Goal: Information Seeking & Learning: Learn about a topic

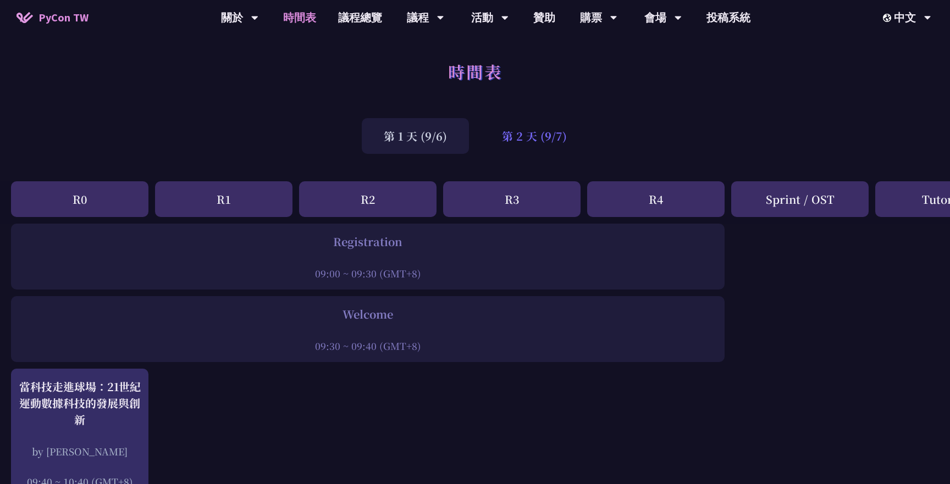
click at [511, 143] on div "第 2 天 (9/7)" at bounding box center [534, 136] width 109 height 36
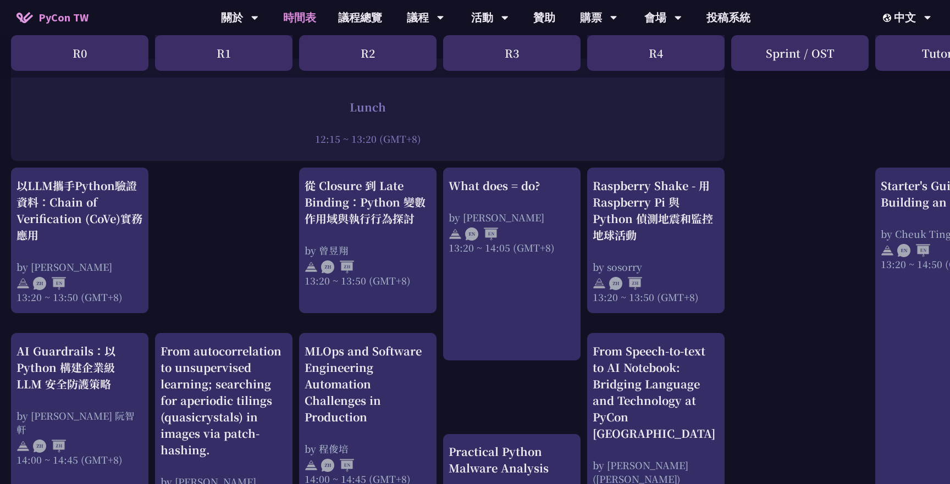
scroll to position [880, 0]
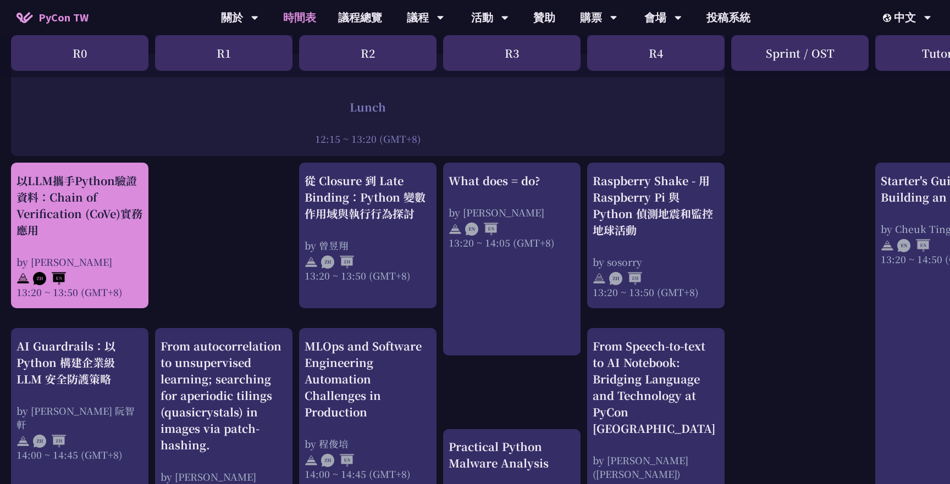
click at [112, 231] on div "以LLM攜手Python驗證資料：Chain of Verification (CoVe)實務應用" at bounding box center [79, 206] width 126 height 66
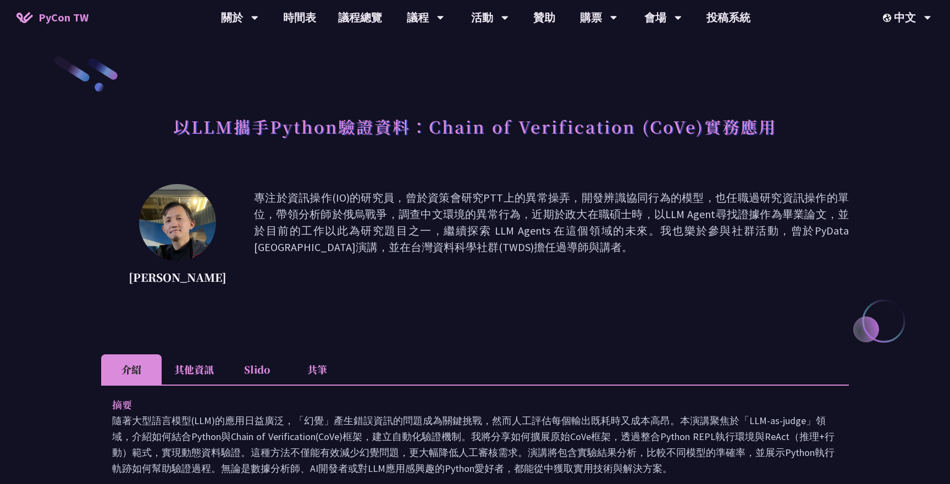
click at [179, 358] on li "其他資訊" at bounding box center [194, 370] width 65 height 30
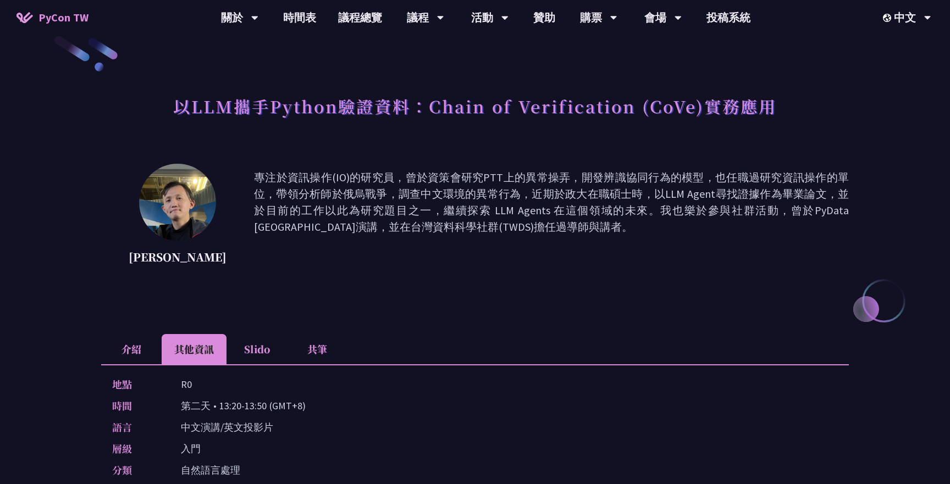
scroll to position [29, 0]
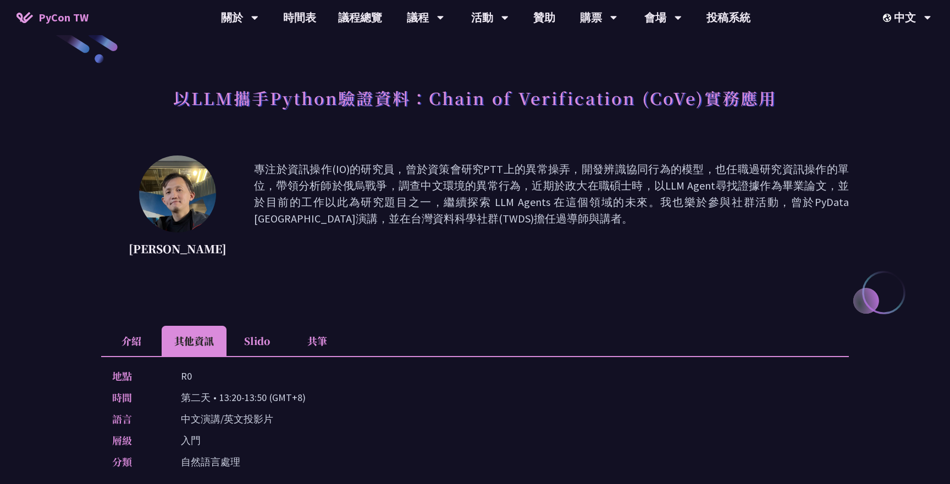
click at [132, 339] on li "介紹" at bounding box center [131, 341] width 60 height 30
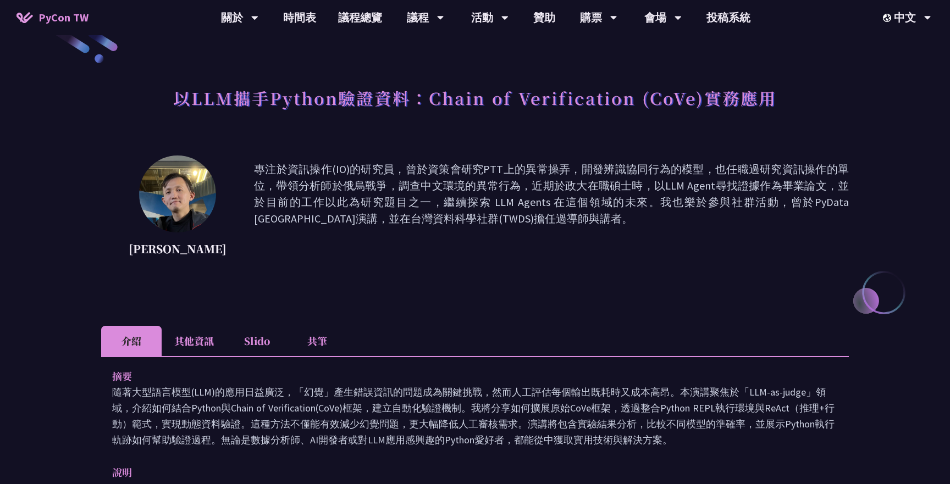
click at [172, 337] on li "其他資訊" at bounding box center [194, 341] width 65 height 30
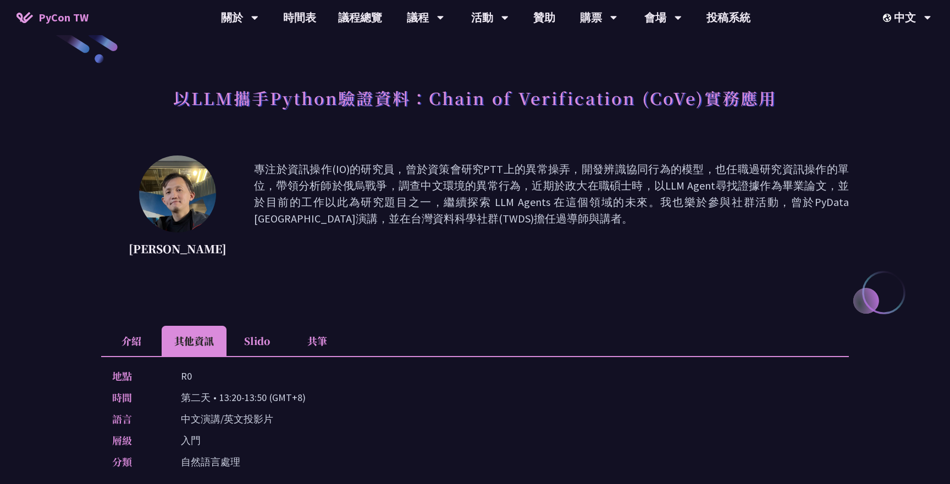
click at [147, 337] on li "介紹" at bounding box center [131, 341] width 60 height 30
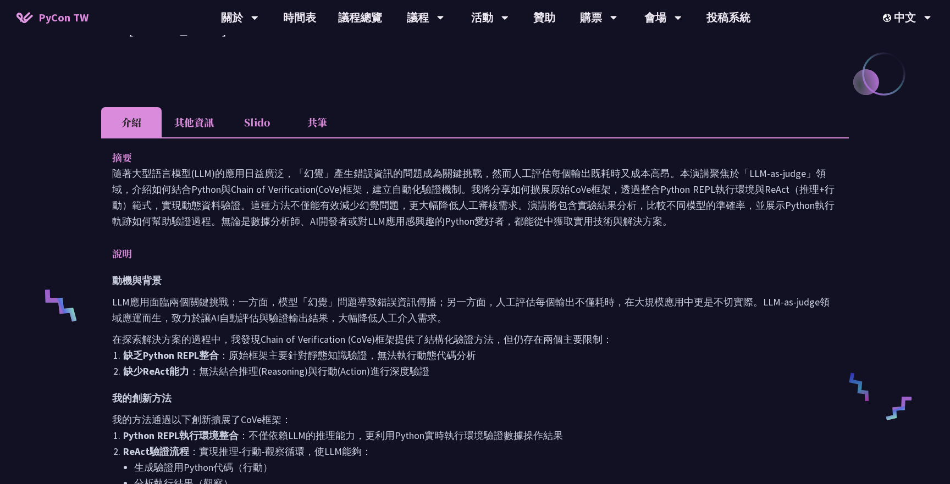
scroll to position [267, 0]
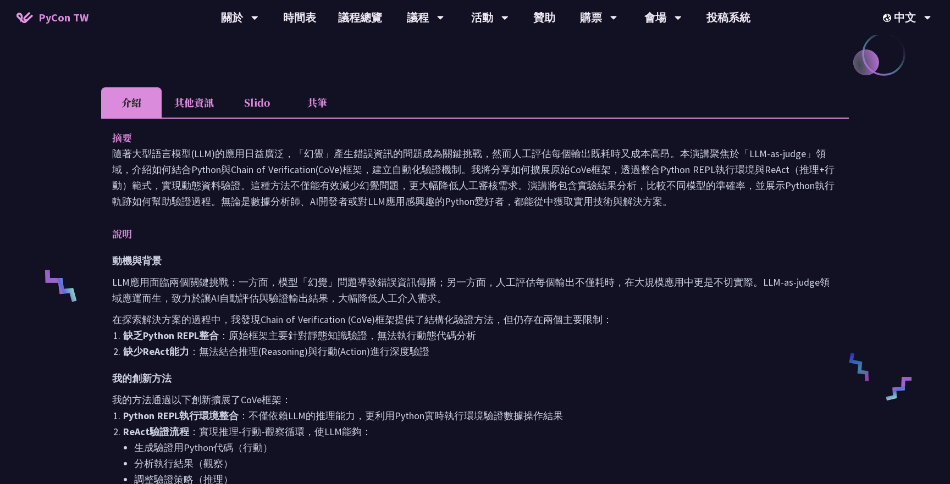
click at [323, 99] on li "共筆" at bounding box center [317, 102] width 60 height 30
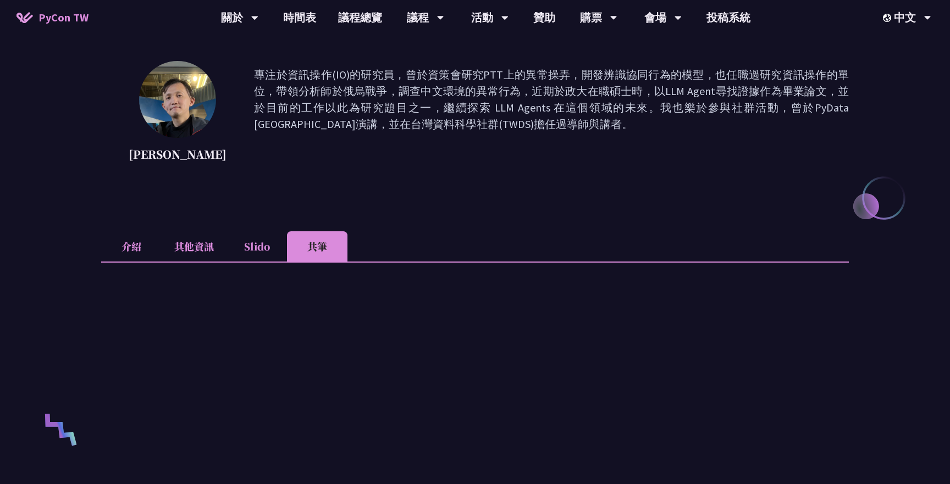
scroll to position [74, 0]
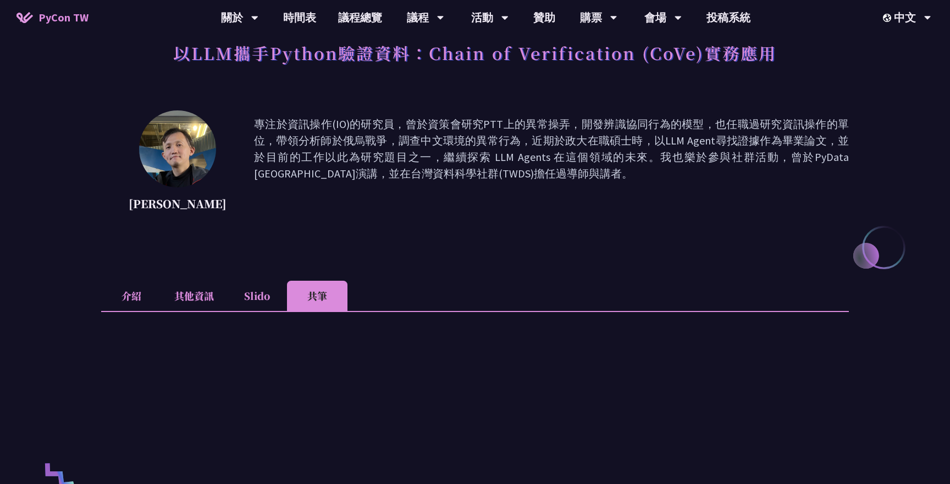
click at [131, 295] on li "介紹" at bounding box center [131, 296] width 60 height 30
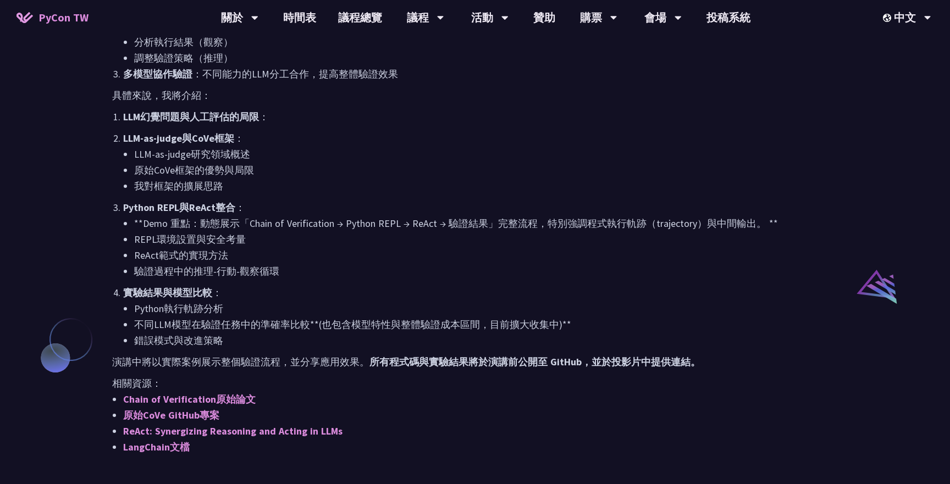
scroll to position [694, 0]
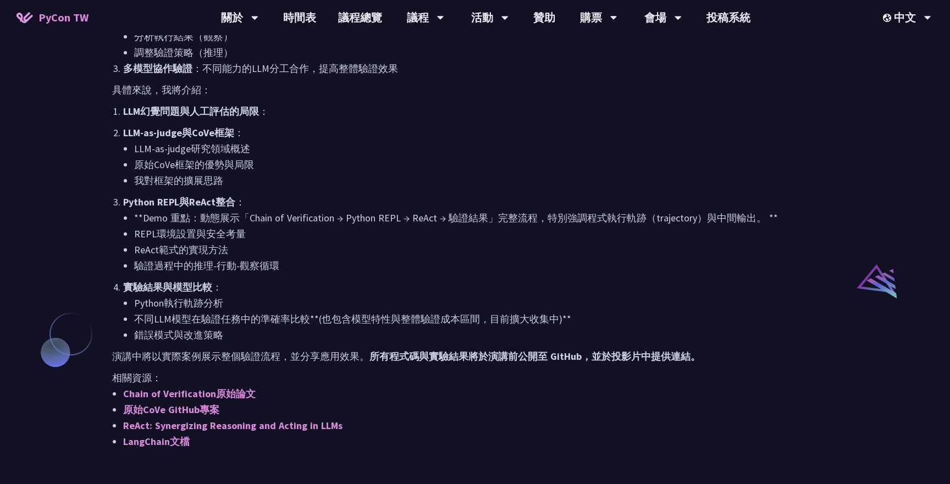
click at [413, 219] on li "**Demo 重點：動態展示「Chain of Verification → Python REPL → ReAct → 驗證結果」完整流程，特別強調程式執行…" at bounding box center [486, 218] width 704 height 16
click at [383, 218] on li "**Demo 重點：動態展示「Chain of Verification → Python REPL → ReAct → 驗證結果」完整流程，特別強調程式執行…" at bounding box center [486, 218] width 704 height 16
click at [369, 218] on li "**Demo 重點：動態展示「Chain of Verification → Python REPL → ReAct → 驗證結果」完整流程，特別強調程式執行…" at bounding box center [486, 218] width 704 height 16
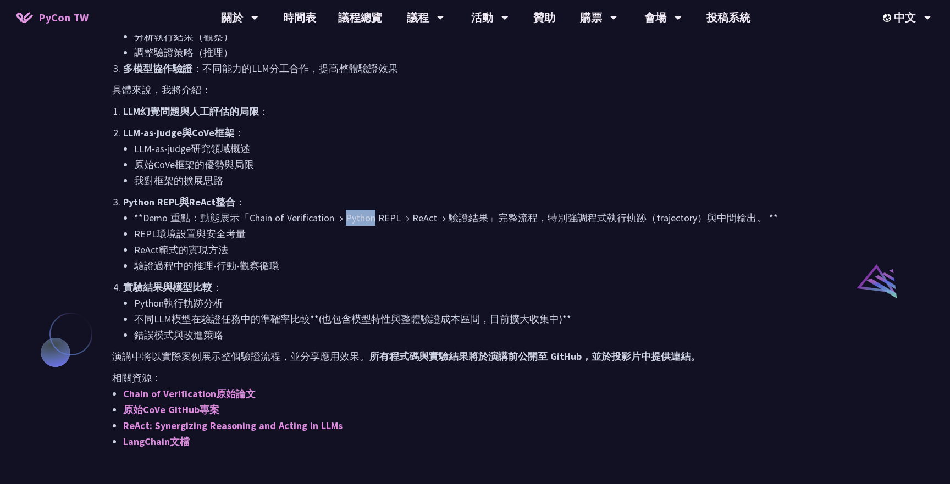
click at [369, 218] on li "**Demo 重點：動態展示「Chain of Verification → Python REPL → ReAct → 驗證結果」完整流程，特別強調程式執行…" at bounding box center [486, 218] width 704 height 16
click at [375, 250] on li "ReAct範式的實現方法" at bounding box center [486, 250] width 704 height 16
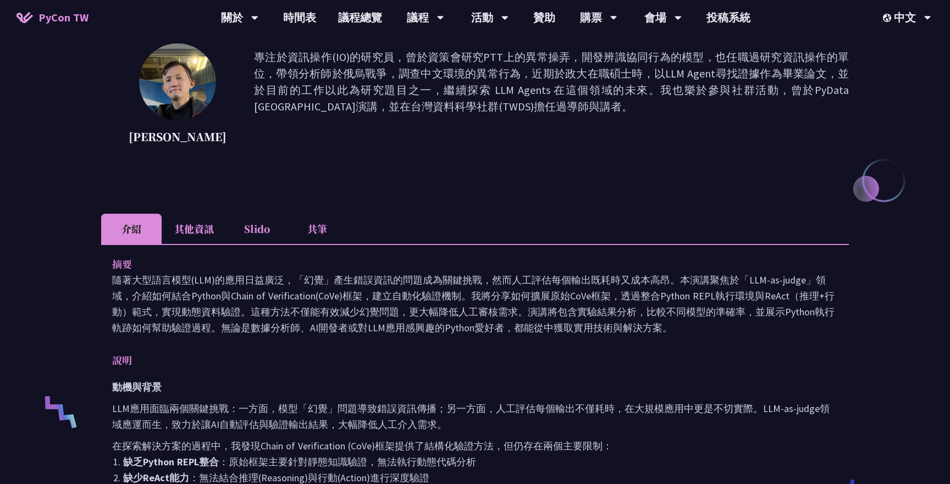
scroll to position [91, 0]
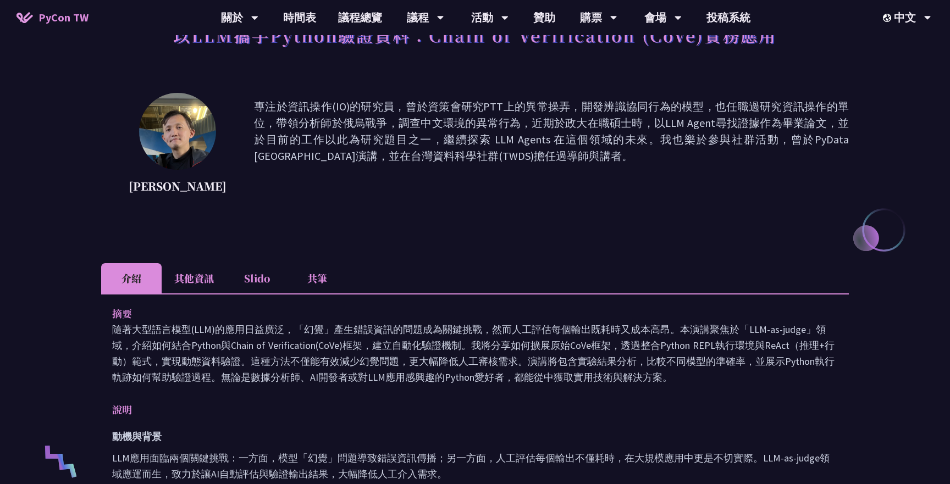
click at [207, 285] on li "其他資訊" at bounding box center [194, 278] width 65 height 30
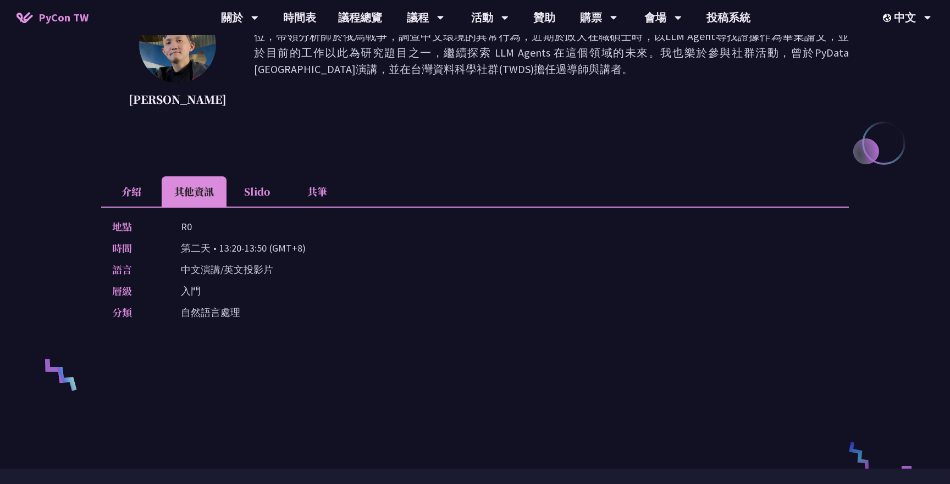
scroll to position [0, 0]
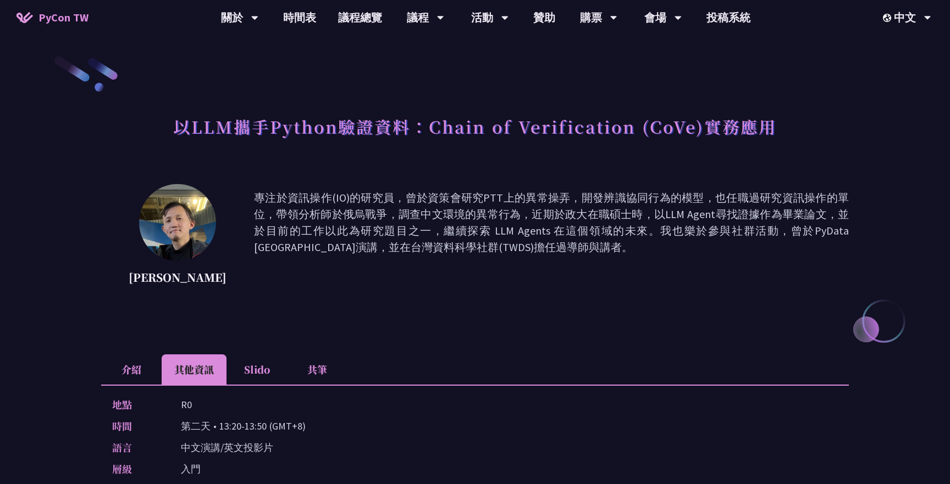
click at [141, 366] on li "介紹" at bounding box center [131, 370] width 60 height 30
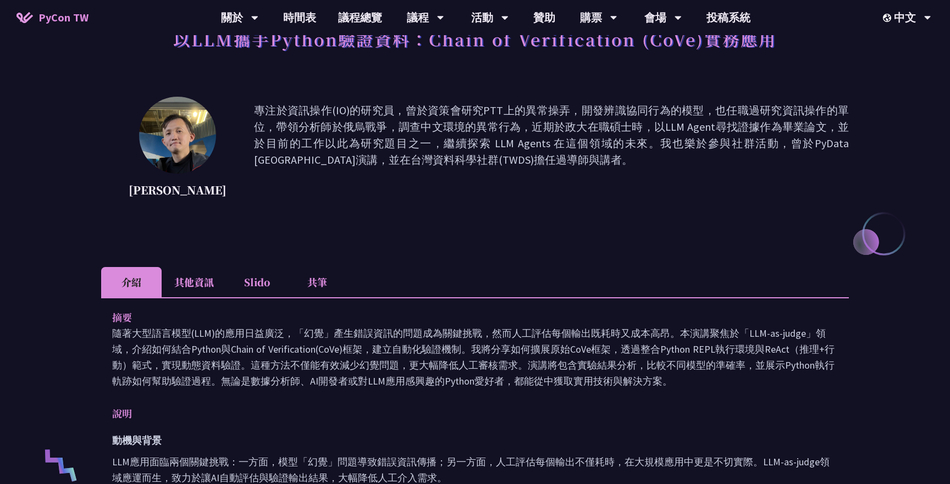
scroll to position [86, 0]
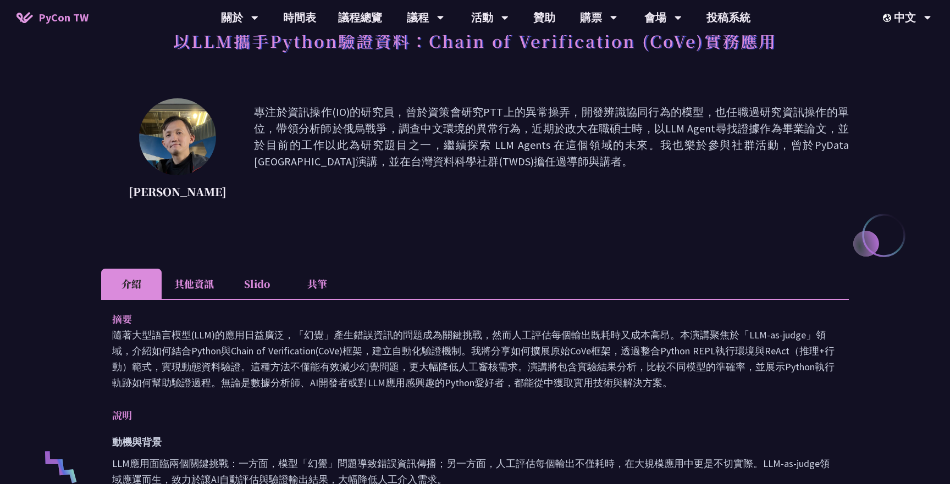
click at [371, 127] on p "專注於資訊操作(IO)的研究員，曾於資策會研究PTT上的異常操弄，開發辨識協同行為的模型，也任職過研究資訊操作的單位，帶領分析師於俄烏戰爭，調查中文環境的異常…" at bounding box center [551, 153] width 595 height 99
click at [394, 129] on p "專注於資訊操作(IO)的研究員，曾於資策會研究PTT上的異常操弄，開發辨識協同行為的模型，也任職過研究資訊操作的單位，帶領分析師於俄烏戰爭，調查中文環境的異常…" at bounding box center [551, 153] width 595 height 99
drag, startPoint x: 554, startPoint y: 131, endPoint x: 655, endPoint y: 133, distance: 101.2
click at [655, 133] on p "專注於資訊操作(IO)的研究員，曾於資策會研究PTT上的異常操弄，開發辨識協同行為的模型，也任職過研究資訊操作的單位，帶領分析師於俄烏戰爭，調查中文環境的異常…" at bounding box center [551, 153] width 595 height 99
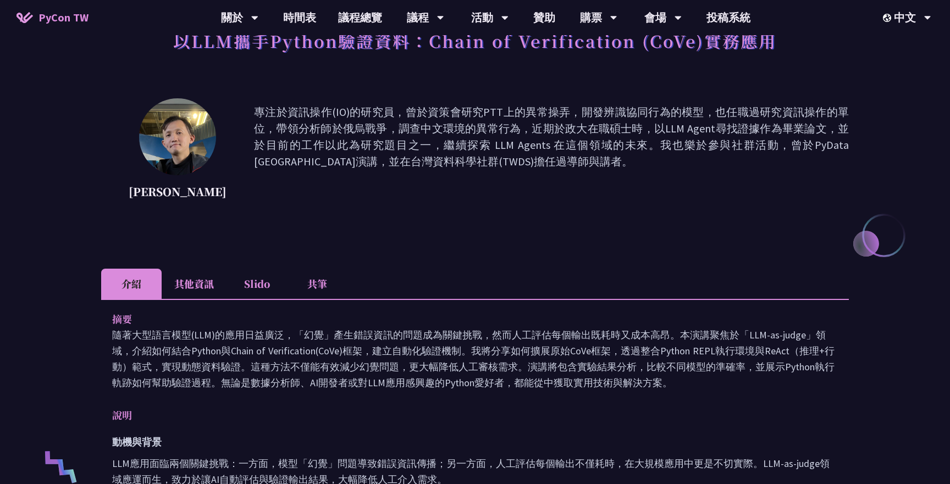
click at [659, 132] on p "專注於資訊操作(IO)的研究員，曾於資策會研究PTT上的異常操弄，開發辨識協同行為的模型，也任職過研究資訊操作的單位，帶領分析師於俄烏戰爭，調查中文環境的異常…" at bounding box center [551, 153] width 595 height 99
drag, startPoint x: 684, startPoint y: 129, endPoint x: 712, endPoint y: 128, distance: 28.1
click at [712, 128] on p "專注於資訊操作(IO)的研究員，曾於資策會研究PTT上的異常操弄，開發辨識協同行為的模型，也任職過研究資訊操作的單位，帶領分析師於俄烏戰爭，調查中文環境的異常…" at bounding box center [551, 153] width 595 height 99
click at [490, 146] on p "專注於資訊操作(IO)的研究員，曾於資策會研究PTT上的異常操弄，開發辨識協同行為的模型，也任職過研究資訊操作的單位，帶領分析師於俄烏戰爭，調查中文環境的異常…" at bounding box center [551, 153] width 595 height 99
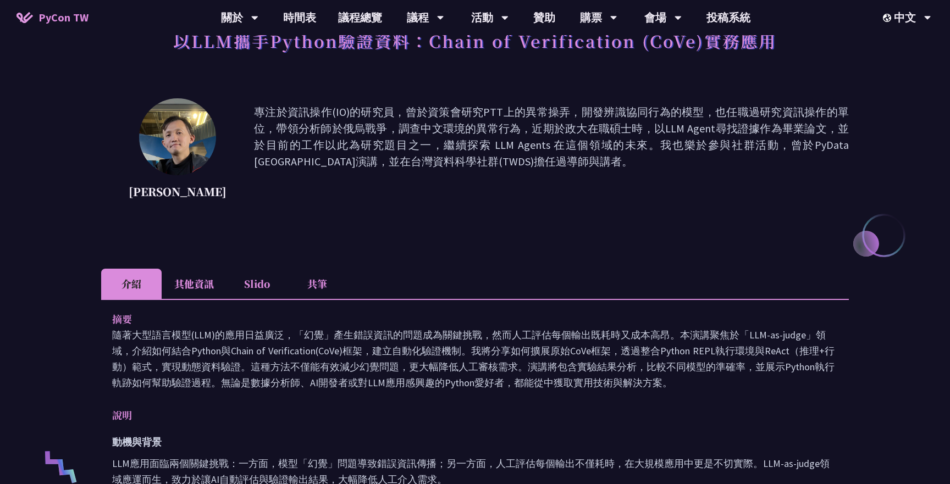
click at [497, 143] on p "專注於資訊操作(IO)的研究員，曾於資策會研究PTT上的異常操弄，開發辨識協同行為的模型，也任職過研究資訊操作的單位，帶領分析師於俄烏戰爭，調查中文環境的異常…" at bounding box center [551, 153] width 595 height 99
click at [447, 145] on p "專注於資訊操作(IO)的研究員，曾於資策會研究PTT上的異常操弄，開發辨識協同行為的模型，也任職過研究資訊操作的單位，帶領分析師於俄烏戰爭，調查中文環境的異常…" at bounding box center [551, 153] width 595 height 99
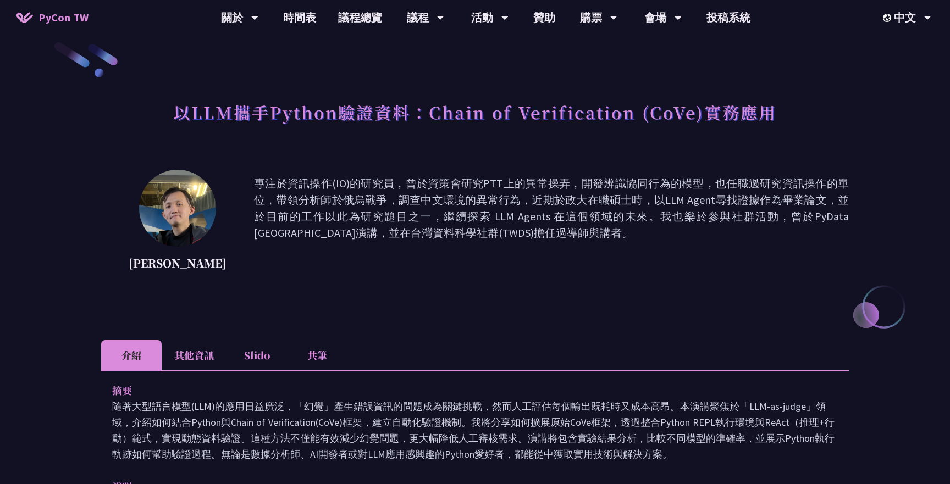
scroll to position [20, 0]
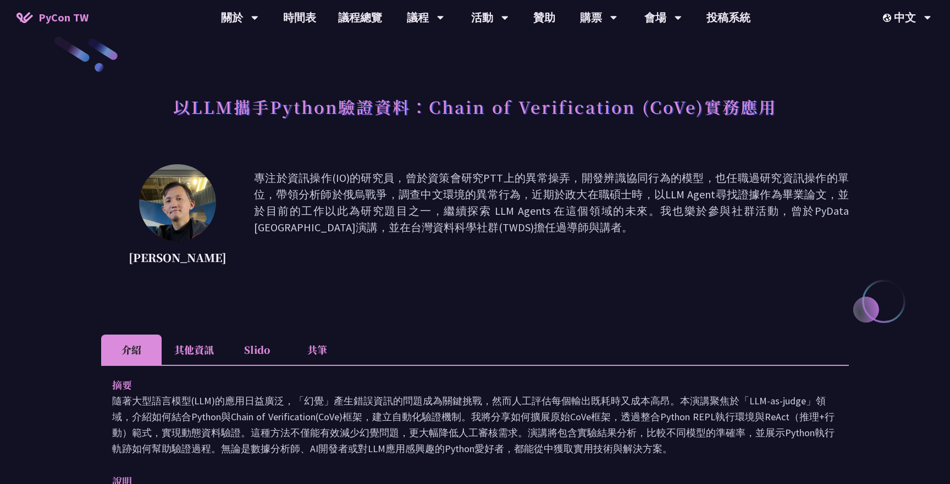
click at [645, 193] on p "專注於資訊操作(IO)的研究員，曾於資策會研究PTT上的異常操弄，開發辨識協同行為的模型，也任職過研究資訊操作的單位，帶領分析師於俄烏戰爭，調查中文環境的異常…" at bounding box center [551, 219] width 595 height 99
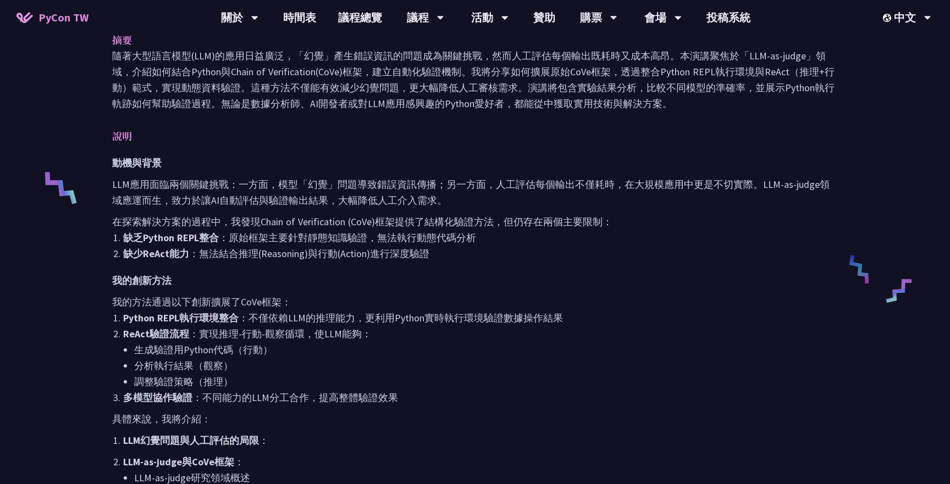
scroll to position [366, 0]
click at [523, 184] on p "LLM應用面臨兩個關鍵挑戰：一方面，模型「幻覺」問題導致錯誤資訊傳播；另一方面，人工評估每個輸出不僅耗時，在大規模應用中更是不切實際。LLM-as-judge…" at bounding box center [475, 191] width 726 height 32
click at [333, 237] on li "缺乏Python REPL整合 ：原始框架主要針對靜態知識驗證，無法執行動態代碼分析" at bounding box center [480, 237] width 715 height 16
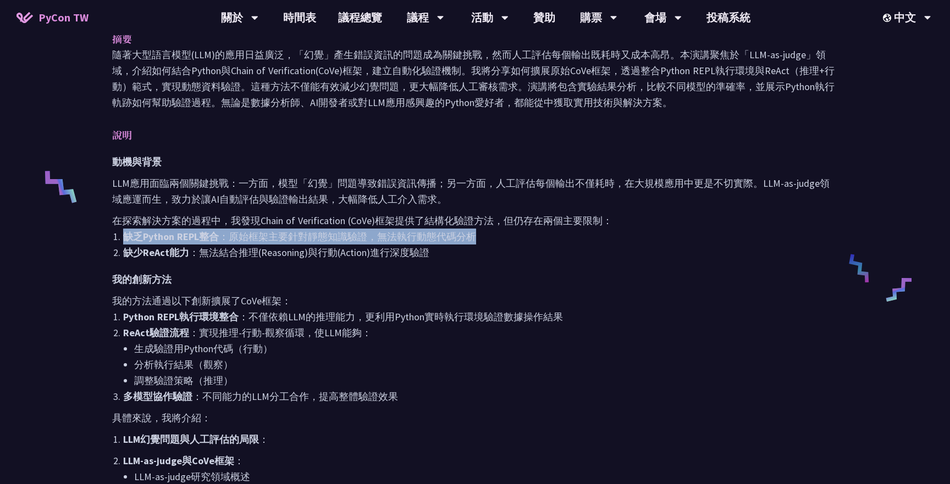
click at [333, 237] on li "缺乏Python REPL整合 ：原始框架主要針對靜態知識驗證，無法執行動態代碼分析" at bounding box center [480, 237] width 715 height 16
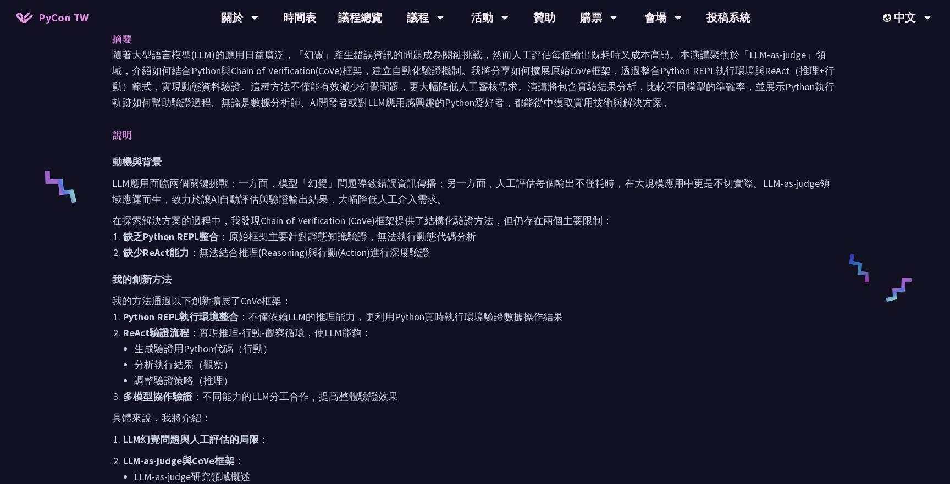
click at [339, 218] on p "在探索解決方案的過程中，我發現Chain of Verification (CoVe)框架提供了結構化驗證方法，但仍存在兩個主要限制：" at bounding box center [475, 221] width 726 height 16
drag, startPoint x: 258, startPoint y: 219, endPoint x: 377, endPoint y: 228, distance: 118.5
click at [377, 228] on p "在探索解決方案的過程中，我發現Chain of Verification (CoVe)框架提供了結構化驗證方法，但仍存在兩個主要限制：" at bounding box center [475, 221] width 726 height 16
click at [405, 225] on p "在探索解決方案的過程中，我發現Chain of Verification (CoVe)框架提供了結構化驗證方法，但仍存在兩個主要限制：" at bounding box center [475, 221] width 726 height 16
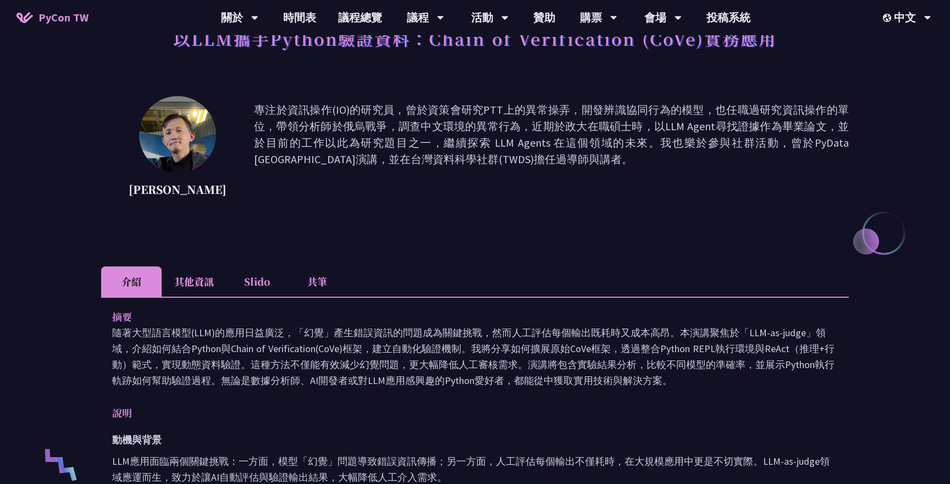
scroll to position [89, 0]
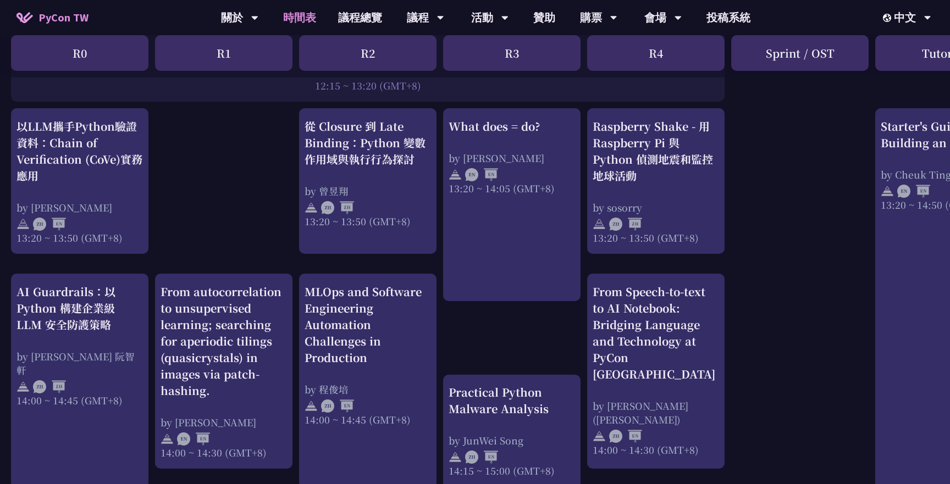
scroll to position [931, 0]
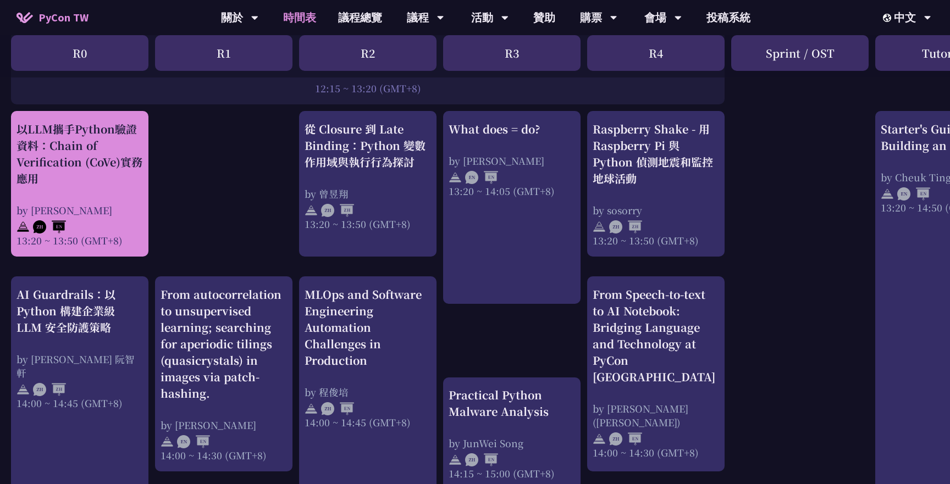
click at [69, 137] on div "以LLM攜手Python驗證資料：Chain of Verification (CoVe)實務應用" at bounding box center [79, 154] width 126 height 66
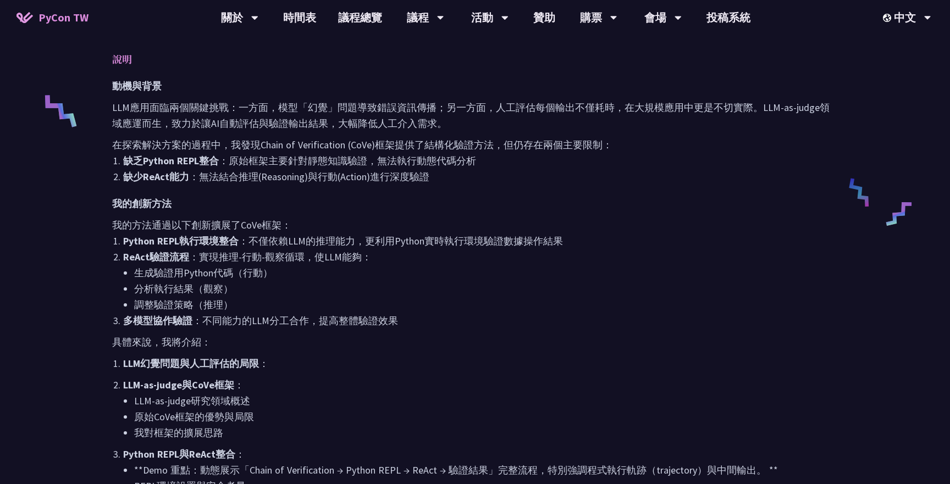
scroll to position [447, 0]
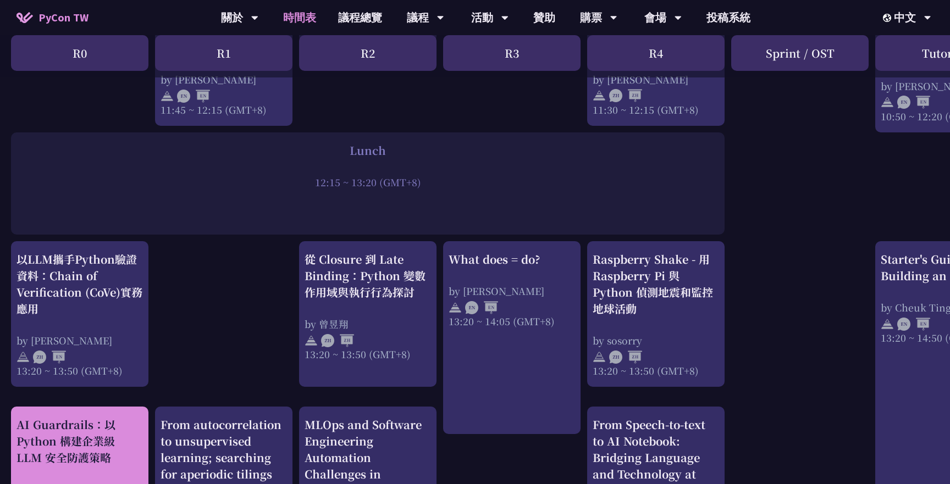
scroll to position [793, 0]
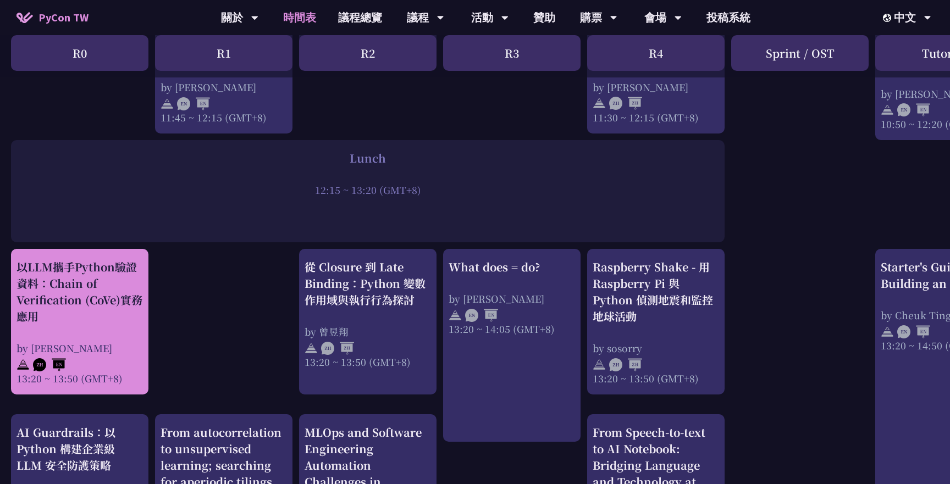
click at [88, 294] on div "以LLM攜手Python驗證資料：Chain of Verification (CoVe)實務應用" at bounding box center [79, 292] width 126 height 66
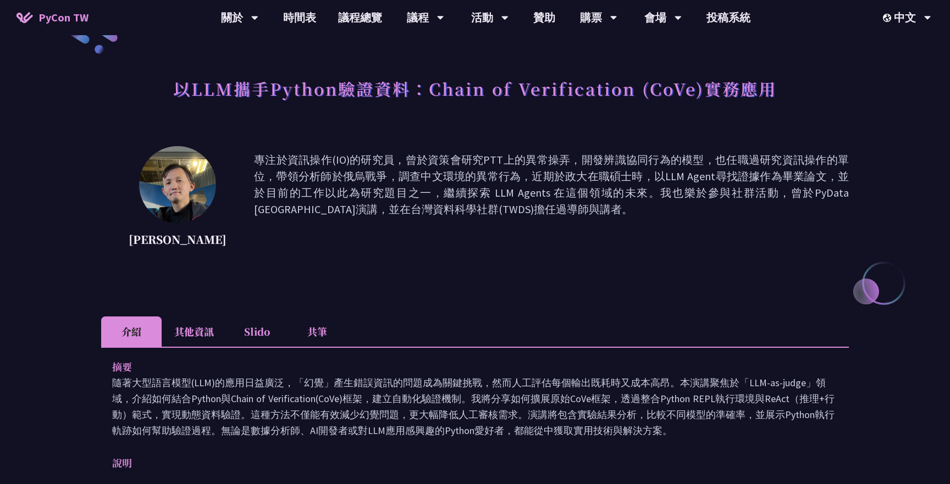
scroll to position [52, 0]
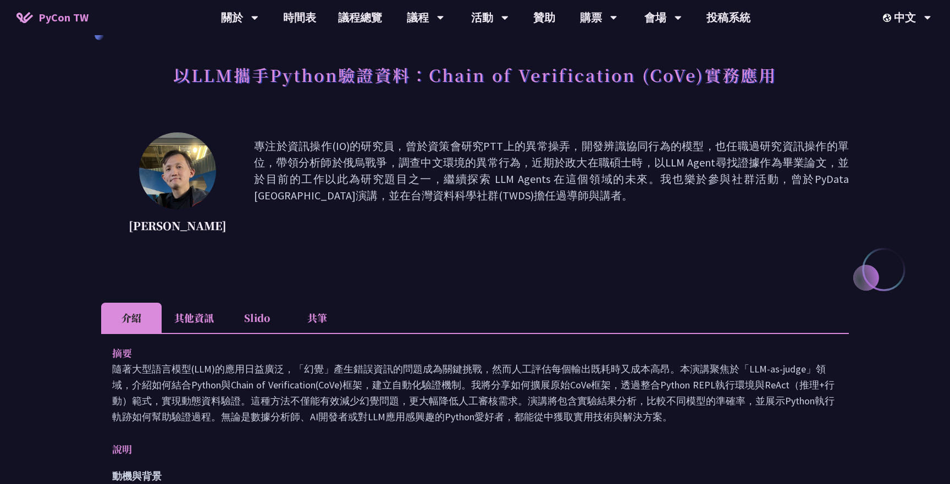
click at [459, 274] on div "Kevin Tseng 專注於資訊操作(IO)的研究員，曾於資策會研究PTT上的異常操弄，開發辨識協同行為的模型，也任職過研究資訊操作的單位，帶領分析師於俄烏…" at bounding box center [475, 203] width 748 height 143
click at [337, 89] on h1 "以LLM攜手Python驗證資料：Chain of Verification (CoVe)實務應用" at bounding box center [475, 74] width 604 height 33
click at [357, 89] on h1 "以LLM攜手Python驗證資料：Chain of Verification (CoVe)實務應用" at bounding box center [475, 74] width 604 height 33
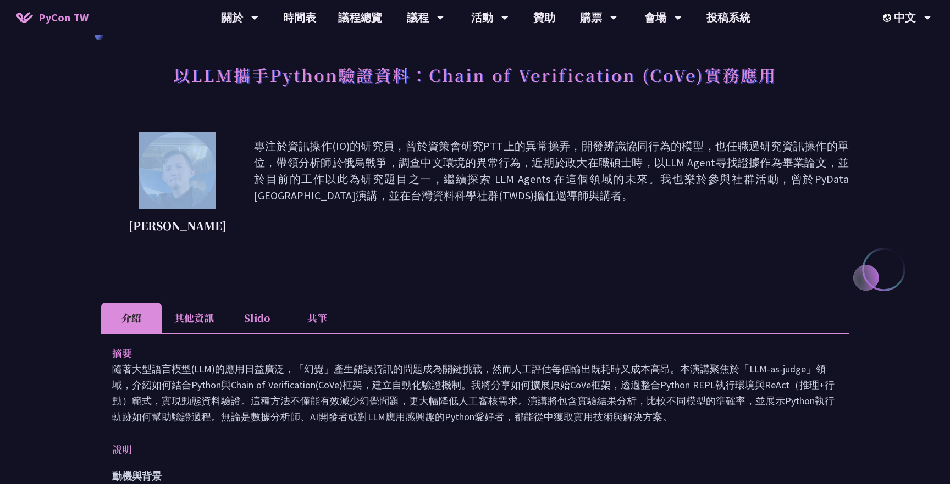
click at [357, 89] on h1 "以LLM攜手Python驗證資料：Chain of Verification (CoVe)實務應用" at bounding box center [475, 74] width 604 height 33
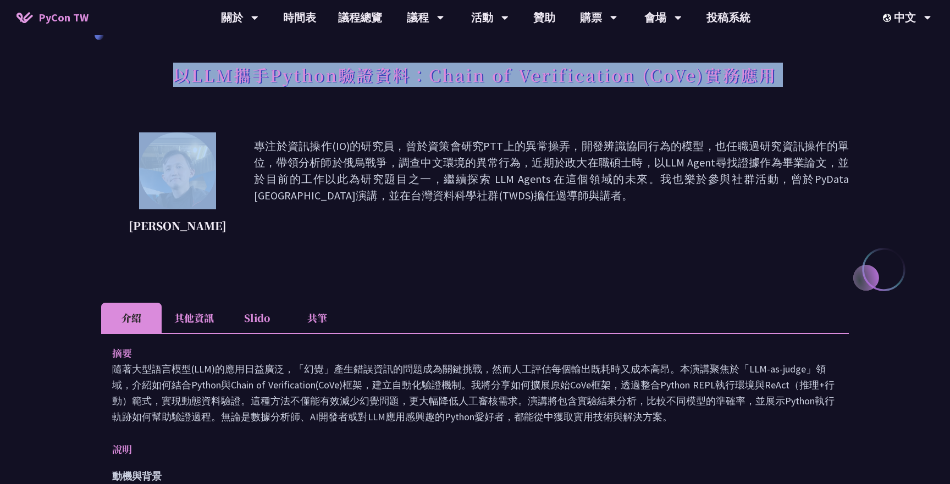
click at [357, 89] on h1 "以LLM攜手Python驗證資料：Chain of Verification (CoVe)實務應用" at bounding box center [475, 74] width 604 height 33
copy div "以LLM攜手Python驗證資料：Chain of Verification (CoVe)實務應用"
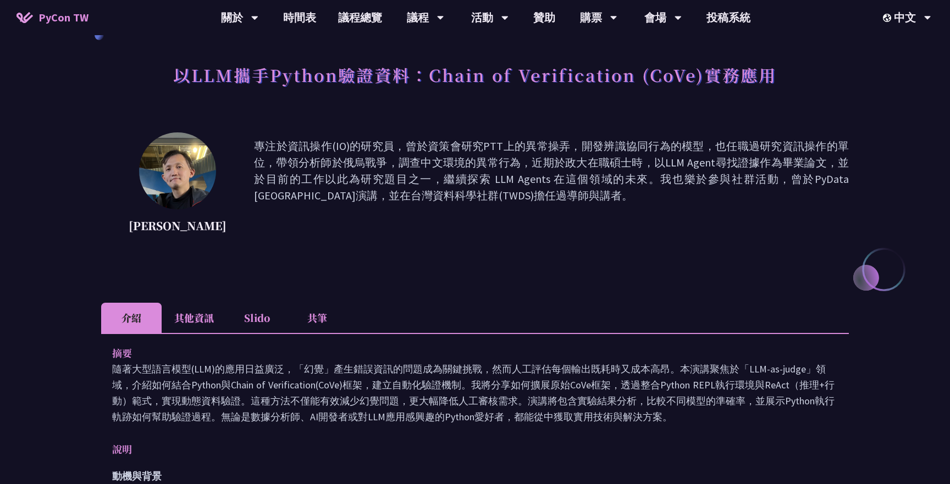
click at [340, 211] on p "專注於資訊操作(IO)的研究員，曾於資策會研究PTT上的異常操弄，開發辨識協同行為的模型，也任職過研究資訊操作的單位，帶領分析師於俄烏戰爭，調查中文環境的異常…" at bounding box center [551, 187] width 595 height 99
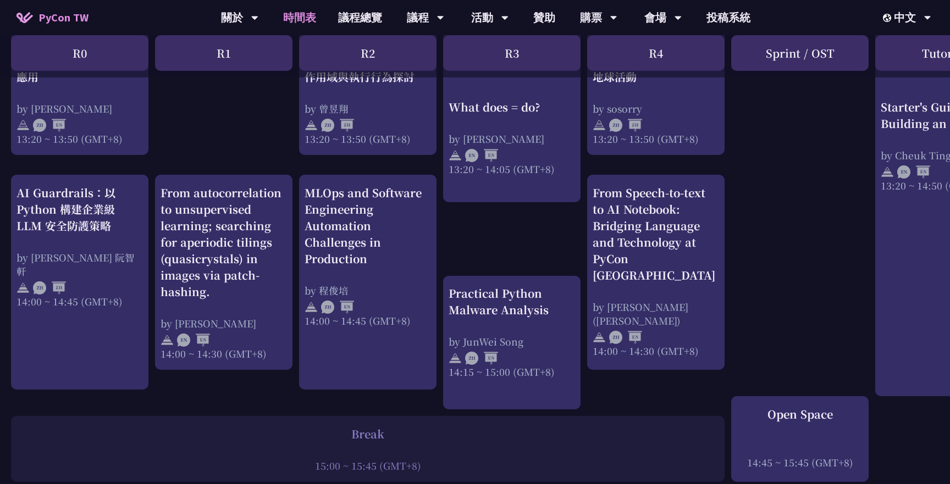
scroll to position [1036, 0]
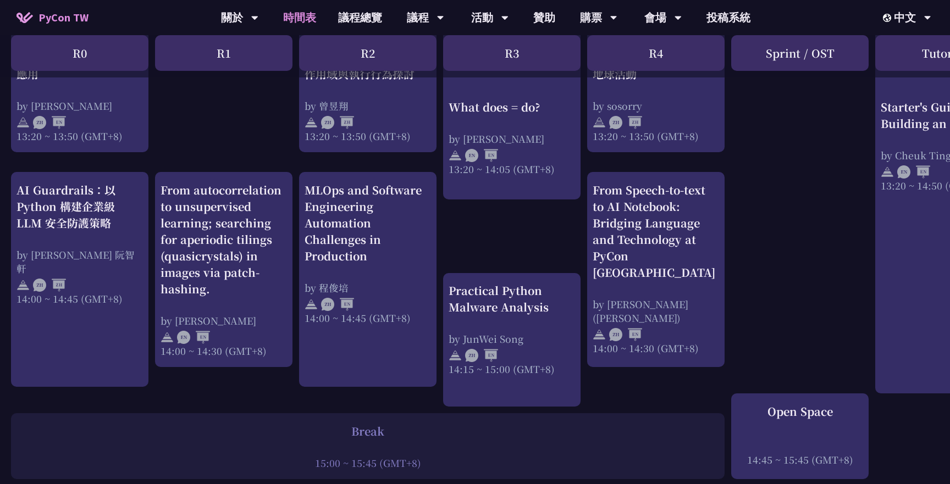
click at [296, 195] on div "print("Hello World")，然後呢？ by 高見龍 10:50 ~ 11:35 (GMT+8) What does = do? by Reuve…" at bounding box center [584, 37] width 1168 height 1698
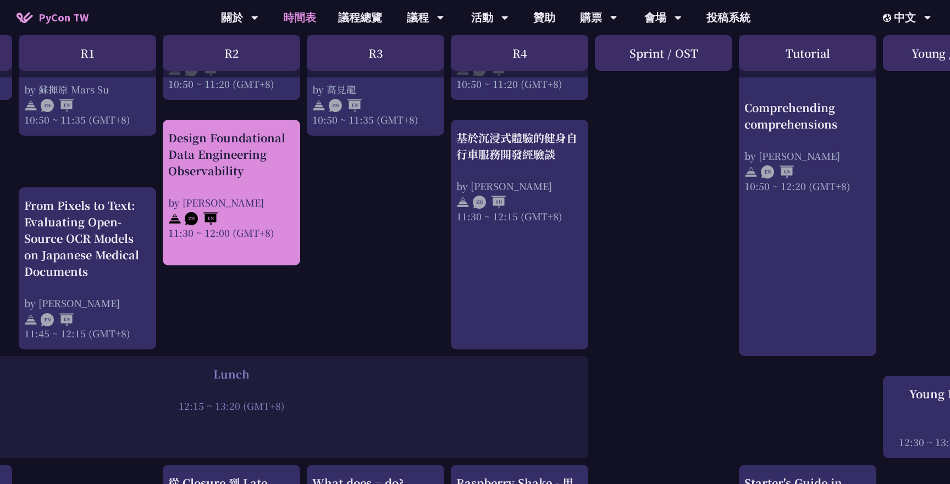
scroll to position [577, 0]
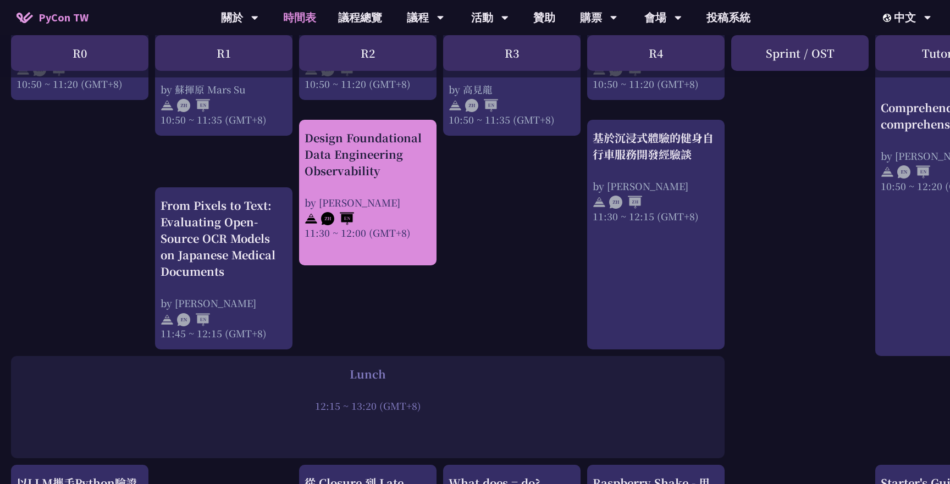
click at [357, 158] on div "Design Foundational Data Engineering Observability" at bounding box center [368, 154] width 126 height 49
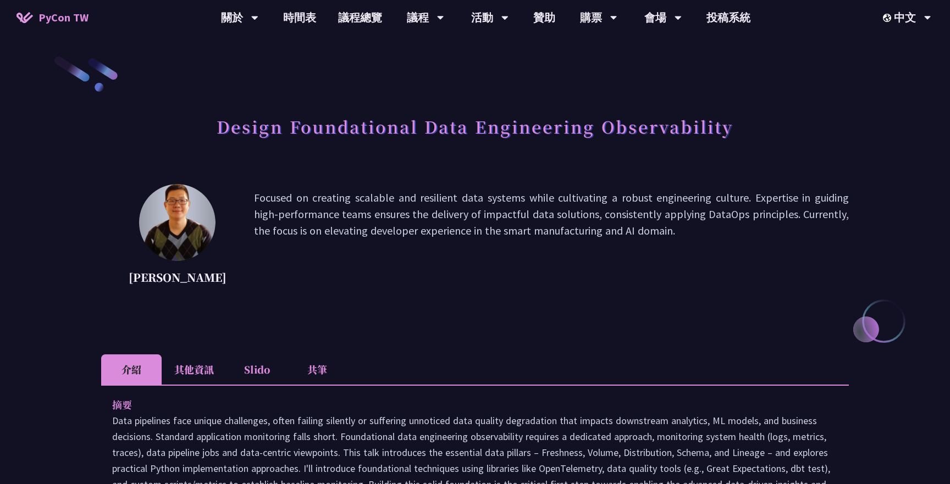
click at [427, 123] on h1 "Design Foundational Data Engineering Observability" at bounding box center [475, 126] width 517 height 33
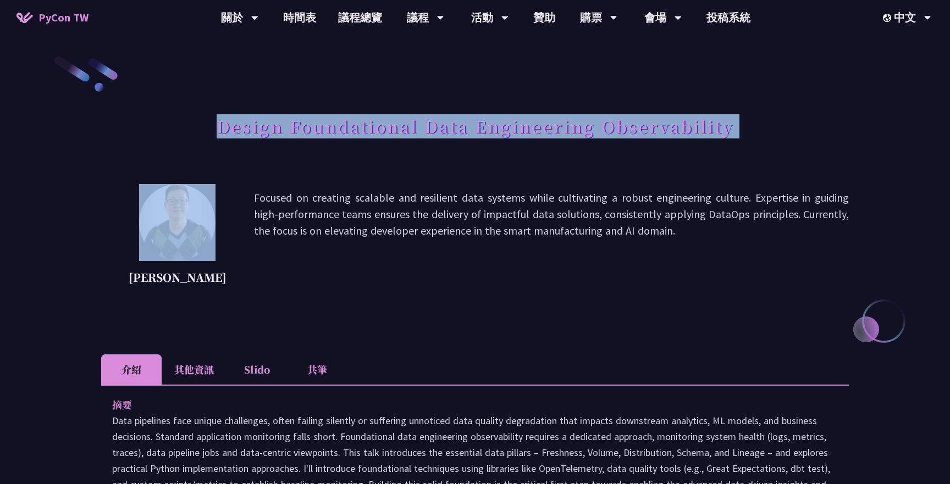
click at [427, 123] on h1 "Design Foundational Data Engineering Observability" at bounding box center [475, 126] width 517 height 33
copy div "Design Foundational Data Engineering Observability"
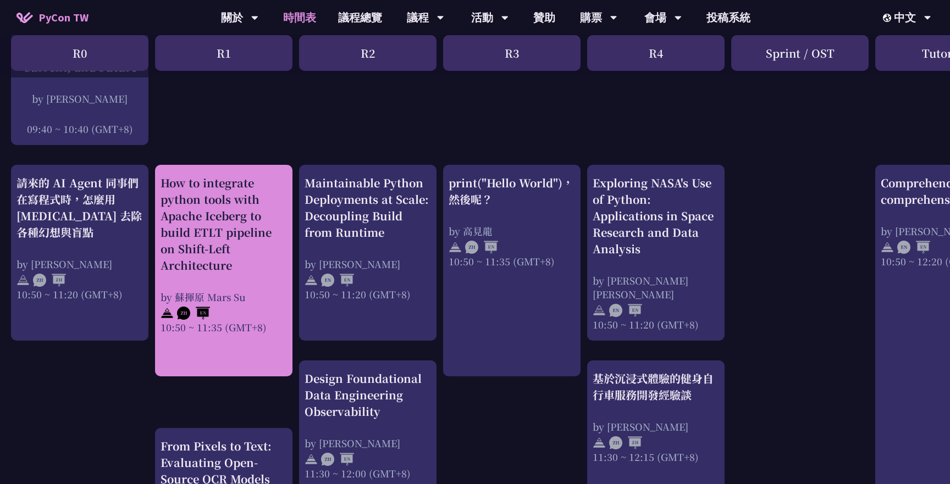
scroll to position [330, 0]
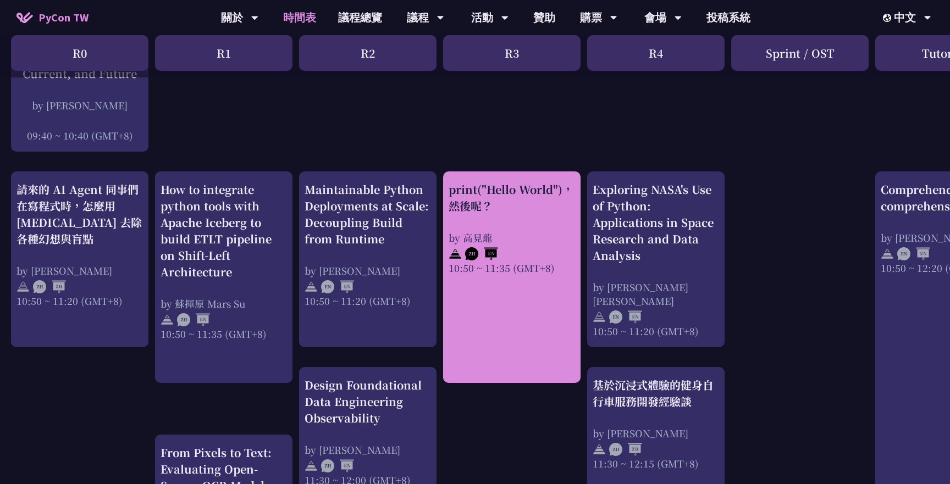
click at [494, 188] on div "print("Hello World")，然後呢？" at bounding box center [512, 197] width 126 height 33
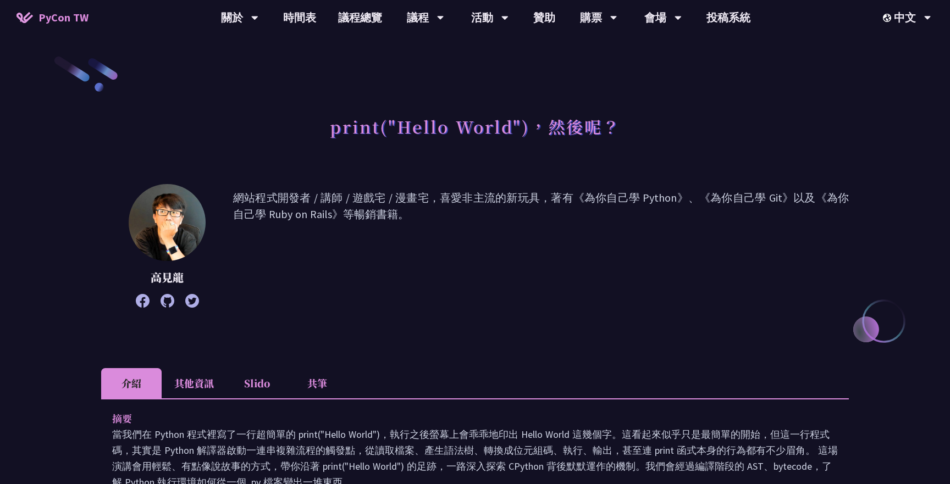
click at [435, 136] on h1 "print("Hello World")，然後呢？" at bounding box center [475, 126] width 291 height 33
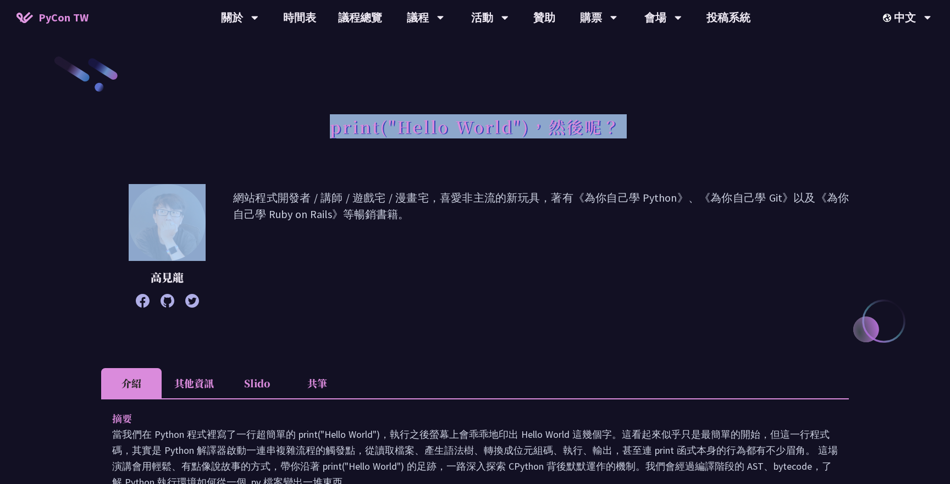
click at [435, 136] on h1 "print("Hello World")，然後呢？" at bounding box center [475, 126] width 291 height 33
copy div "print("Hello World")，然後呢？"
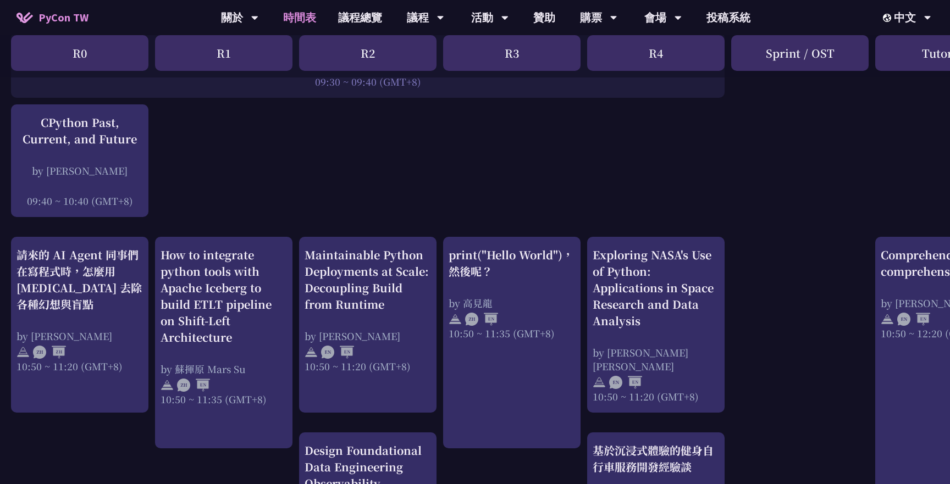
scroll to position [255, 0]
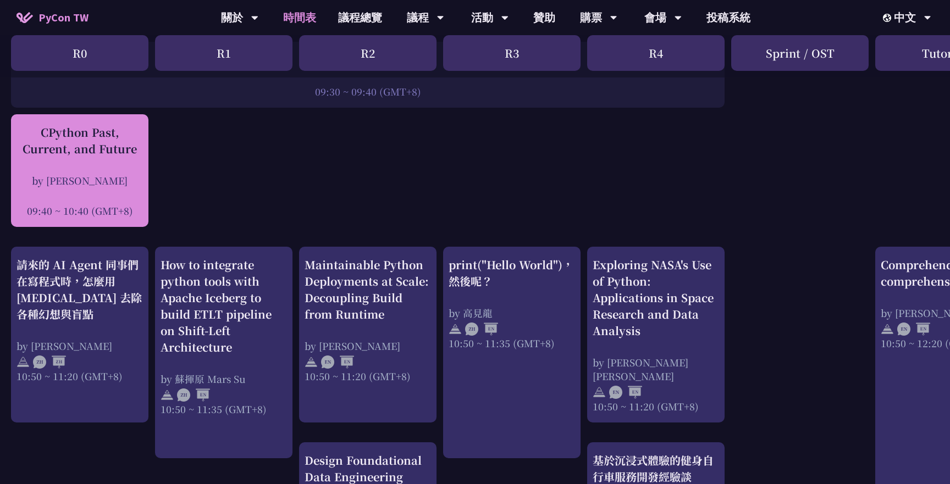
click at [92, 135] on div "CPython Past, Current, and Future" at bounding box center [79, 140] width 126 height 33
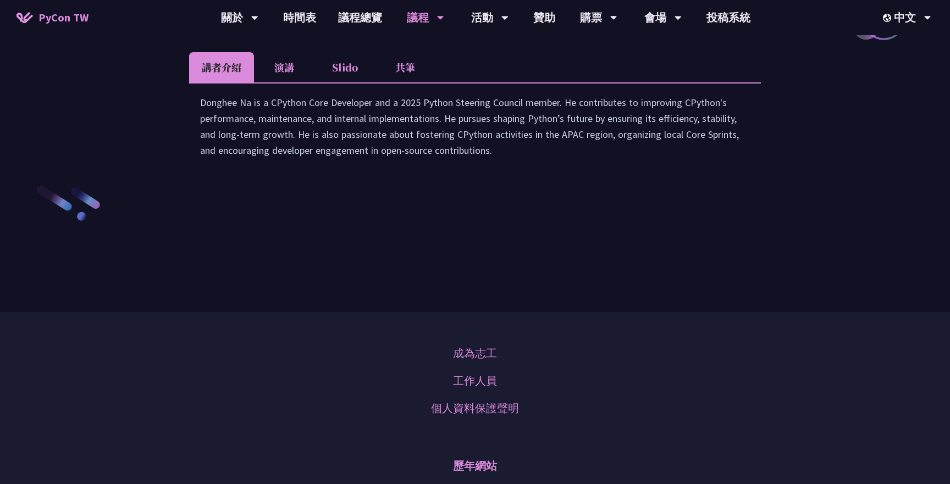
scroll to position [1592, 0]
click at [440, 38] on h2 "CPython Past, Current, and Future" at bounding box center [475, 21] width 572 height 33
copy article "CPython Past, Current, and Future"
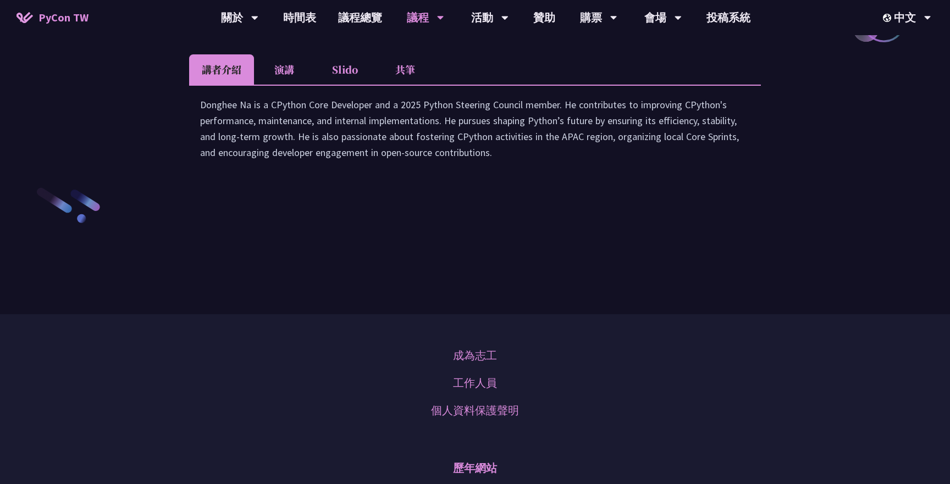
click at [432, 85] on li "共筆" at bounding box center [405, 69] width 60 height 30
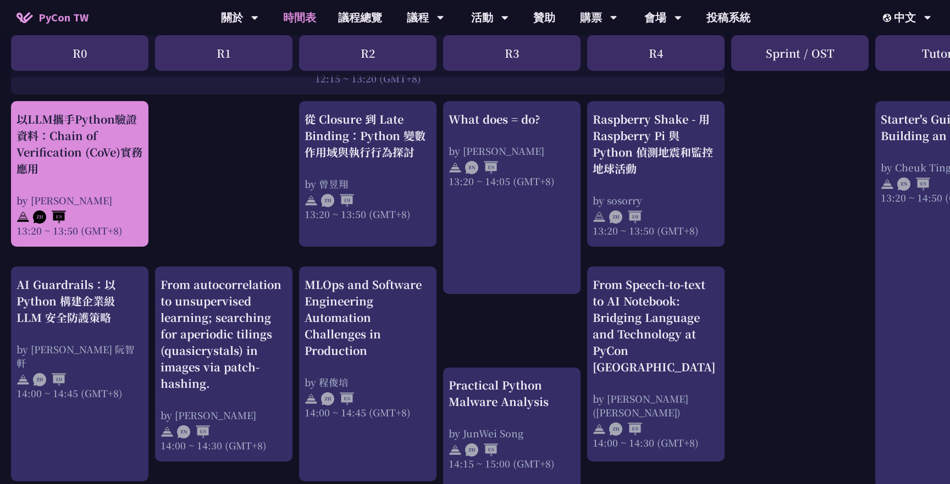
scroll to position [945, 0]
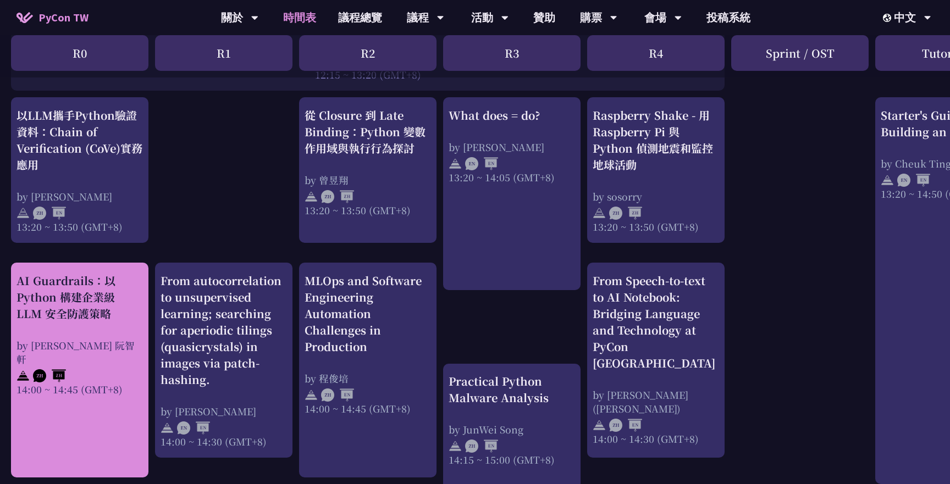
click at [78, 297] on div "AI Guardrails：以 Python 構建企業級 LLM 安全防護策略" at bounding box center [79, 297] width 126 height 49
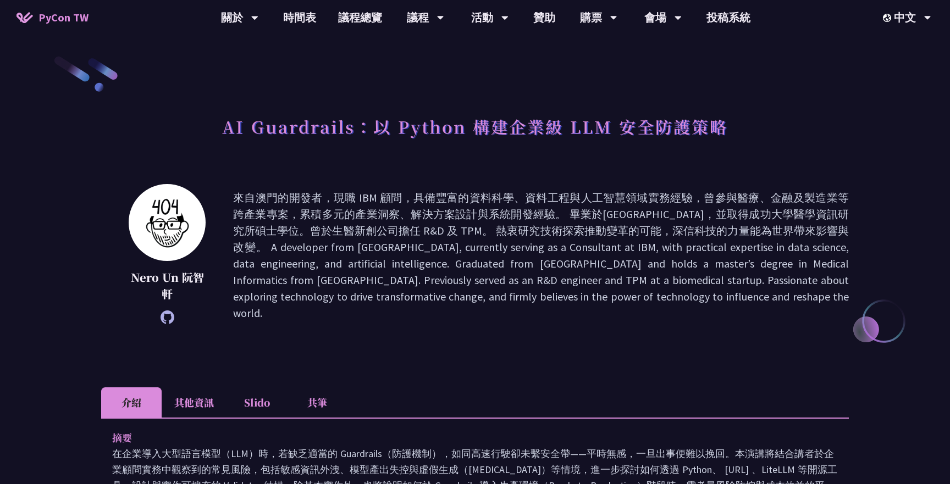
click at [187, 392] on li "其他資訊" at bounding box center [194, 403] width 65 height 30
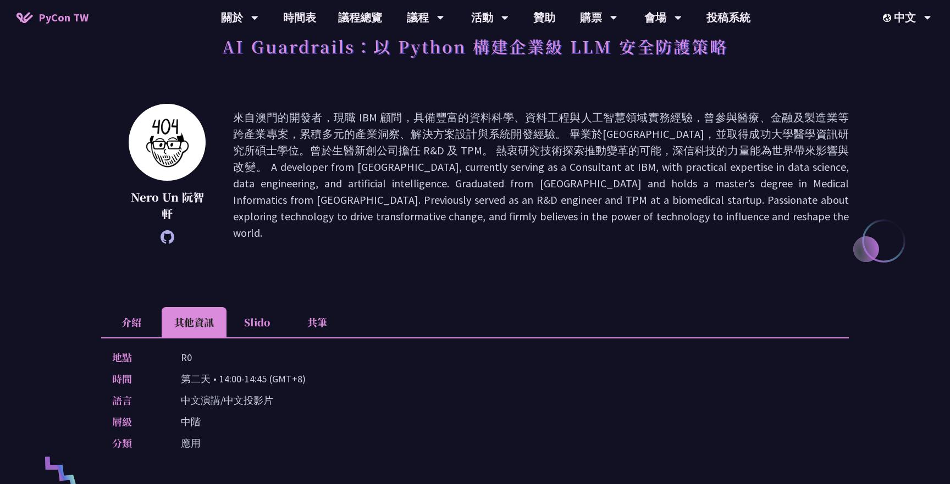
scroll to position [77, 0]
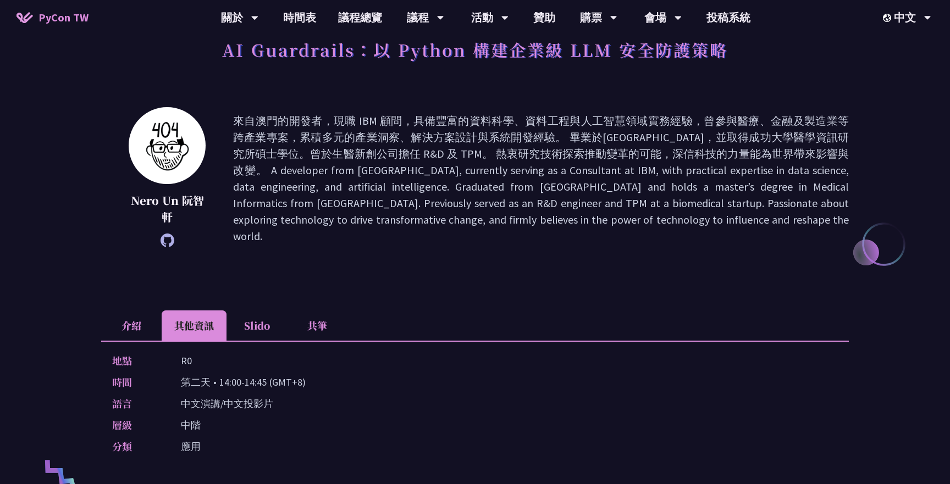
click at [121, 314] on li "介紹" at bounding box center [131, 326] width 60 height 30
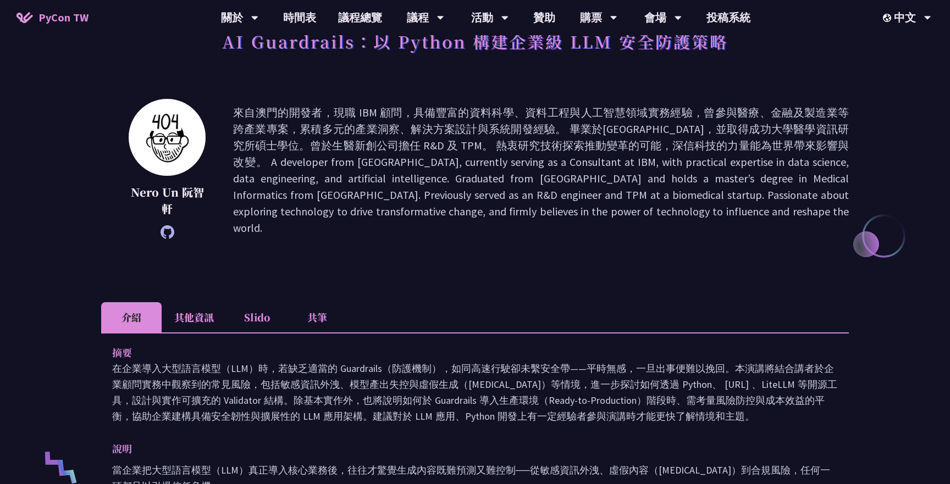
scroll to position [0, 0]
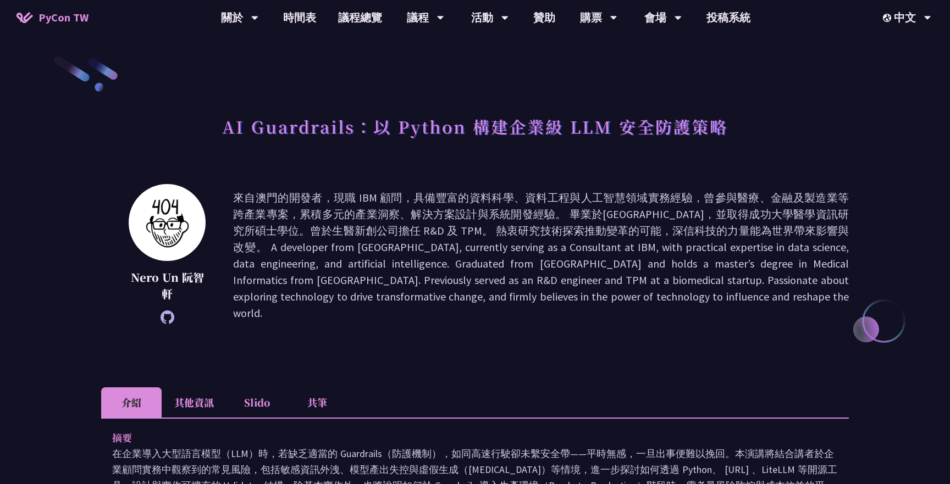
click at [574, 124] on h1 "AI Guardrails：以 Python 構建企業級 LLM 安全防護策略" at bounding box center [475, 126] width 506 height 33
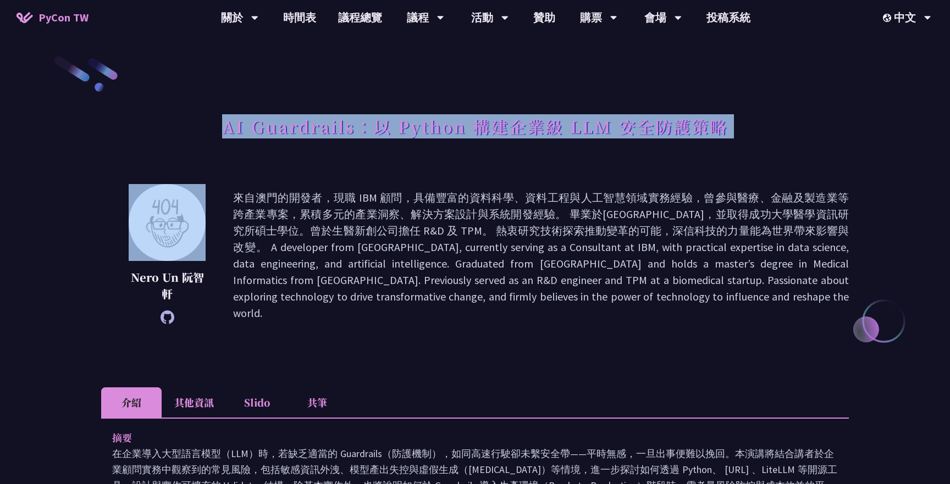
click at [574, 124] on h1 "AI Guardrails：以 Python 構建企業級 LLM 安全防護策略" at bounding box center [475, 126] width 506 height 33
copy div "AI Guardrails：以 Python 構建企業級 LLM 安全防護策略"
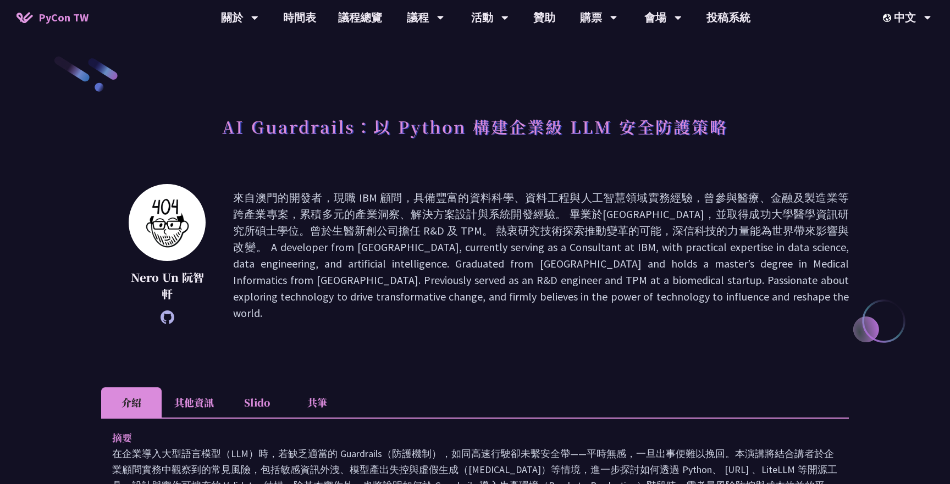
click at [418, 216] on p at bounding box center [541, 256] width 616 height 132
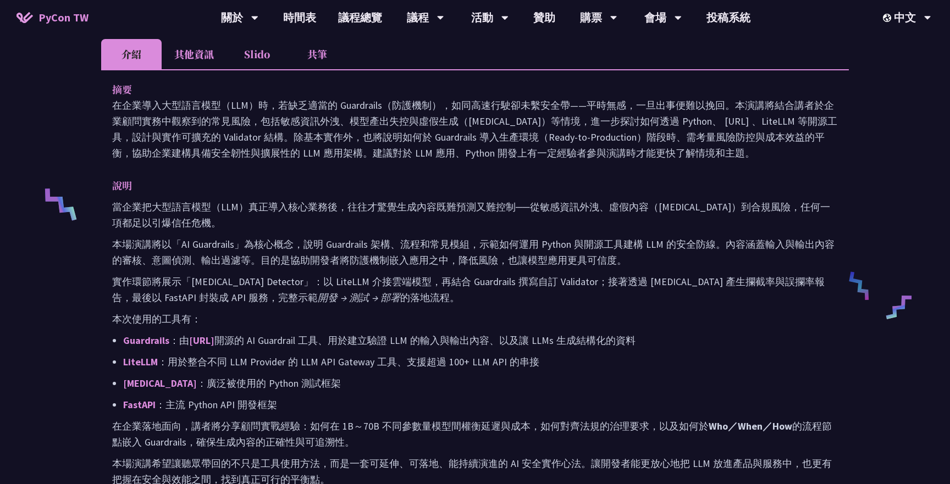
scroll to position [350, 0]
click at [396, 236] on p "本場演講將以「AI Guardrails」為核心概念，說明 Guardrails 架構、流程和常見模組，示範如何運用 Python 與開源工具建構 LLM 的…" at bounding box center [475, 251] width 726 height 32
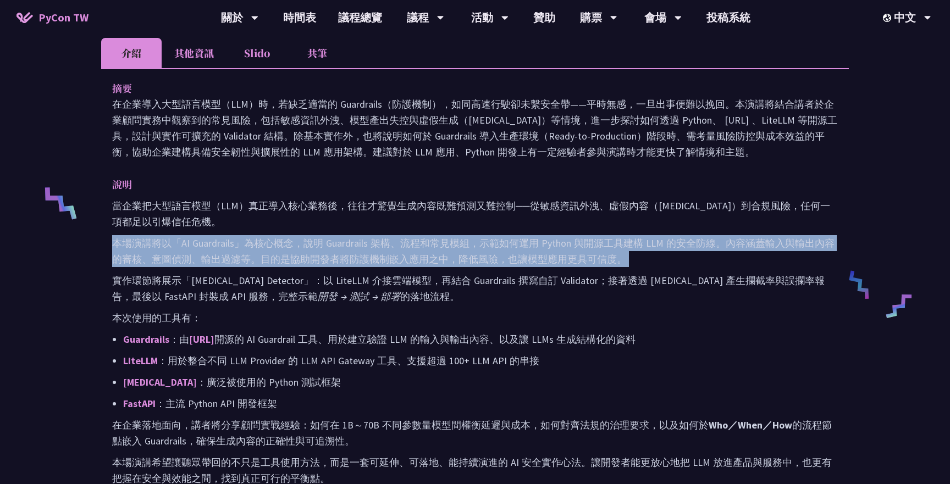
click at [396, 236] on p "本場演講將以「AI Guardrails」為核心概念，說明 Guardrails 架構、流程和常見模組，示範如何運用 Python 與開源工具建構 LLM 的…" at bounding box center [475, 251] width 726 height 32
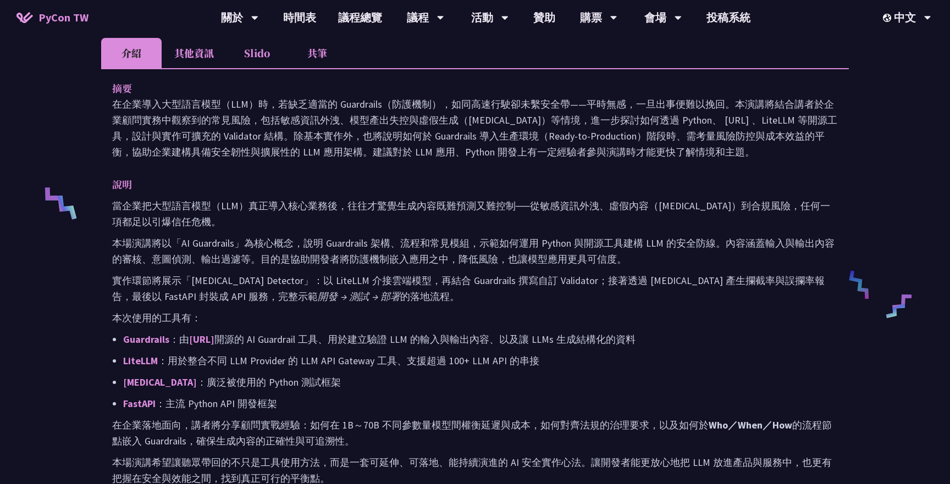
click at [366, 279] on p "實作環節將展示「Hallucination Detector」：以 LiteLLM 介接雲端模型，再結合 Guardrails 撰寫自訂 Validator；…" at bounding box center [475, 289] width 726 height 32
click at [318, 279] on p "實作環節將展示「Hallucination Detector」：以 LiteLLM 介接雲端模型，再結合 Guardrails 撰寫自訂 Validator；…" at bounding box center [475, 289] width 726 height 32
click at [388, 277] on p "實作環節將展示「Hallucination Detector」：以 LiteLLM 介接雲端模型，再結合 Guardrails 撰寫自訂 Validator；…" at bounding box center [475, 289] width 726 height 32
click at [456, 278] on p "實作環節將展示「Hallucination Detector」：以 LiteLLM 介接雲端模型，再結合 Guardrails 撰寫自訂 Validator；…" at bounding box center [475, 289] width 726 height 32
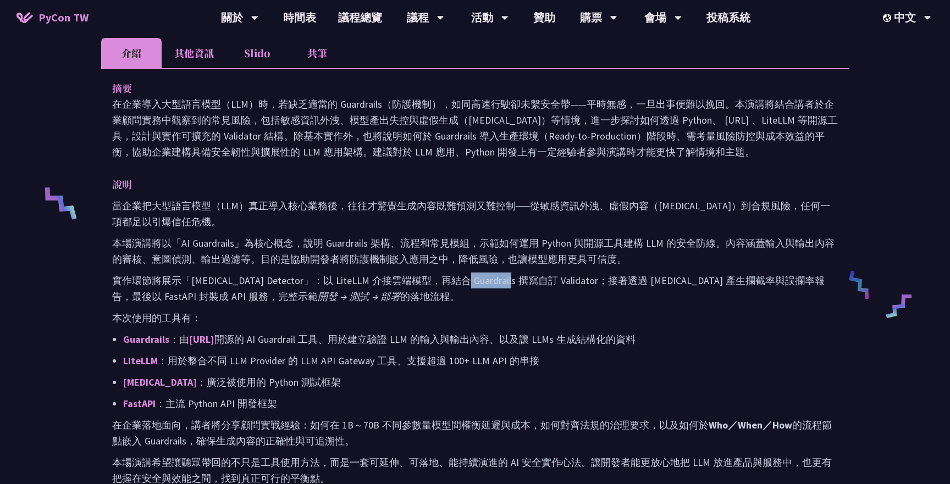
click at [456, 278] on p "實作環節將展示「Hallucination Detector」：以 LiteLLM 介接雲端模型，再結合 Guardrails 撰寫自訂 Validator；…" at bounding box center [475, 289] width 726 height 32
click at [539, 275] on p "實作環節將展示「Hallucination Detector」：以 LiteLLM 介接雲端模型，再結合 Guardrails 撰寫自訂 Validator；…" at bounding box center [475, 289] width 726 height 32
click at [640, 279] on p "實作環節將展示「Hallucination Detector」：以 LiteLLM 介接雲端模型，再結合 Guardrails 撰寫自訂 Validator；…" at bounding box center [475, 289] width 726 height 32
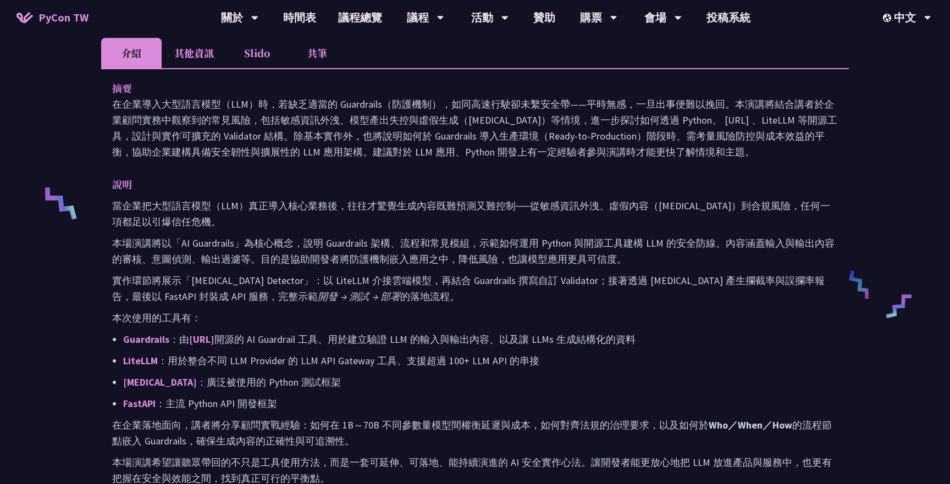
click at [688, 279] on p "實作環節將展示「Hallucination Detector」：以 LiteLLM 介接雲端模型，再結合 Guardrails 撰寫自訂 Validator；…" at bounding box center [475, 289] width 726 height 32
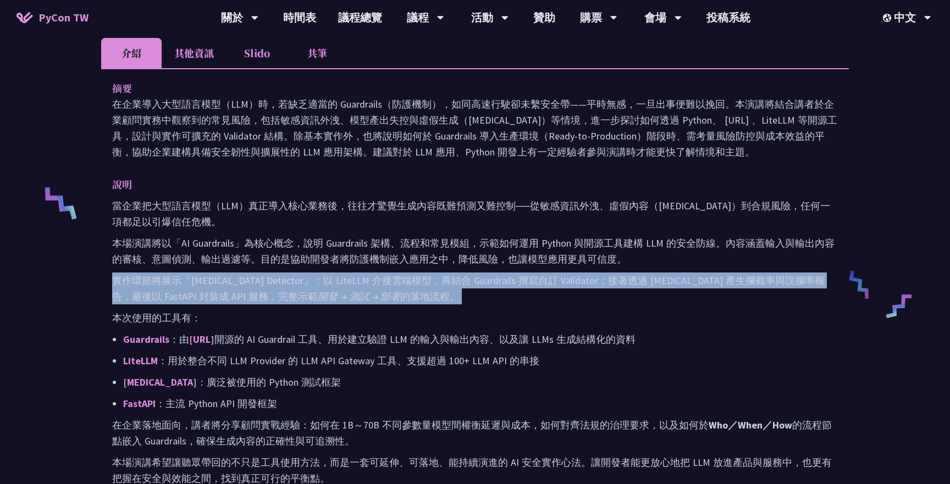
click at [688, 279] on p "實作環節將展示「Hallucination Detector」：以 LiteLLM 介接雲端模型，再結合 Guardrails 撰寫自訂 Validator；…" at bounding box center [475, 289] width 726 height 32
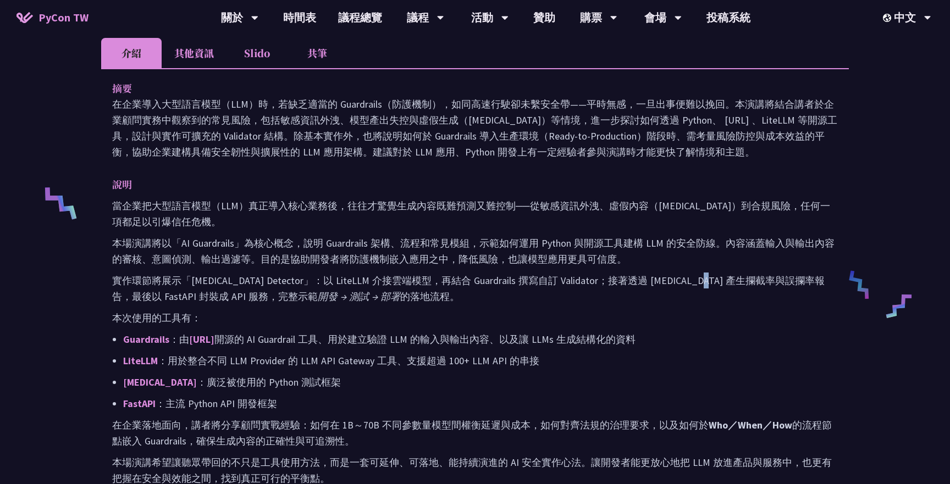
click at [688, 279] on p "實作環節將展示「Hallucination Detector」：以 LiteLLM 介接雲端模型，再結合 Guardrails 撰寫自訂 Validator；…" at bounding box center [475, 289] width 726 height 32
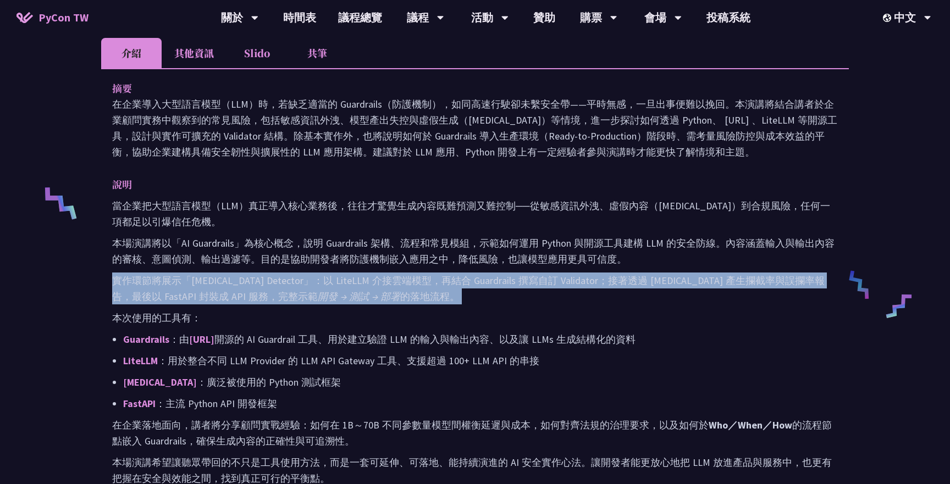
click at [688, 279] on p "實作環節將展示「Hallucination Detector」：以 LiteLLM 介接雲端模型，再結合 Guardrails 撰寫自訂 Validator；…" at bounding box center [475, 289] width 726 height 32
click at [693, 278] on p "實作環節將展示「Hallucination Detector」：以 LiteLLM 介接雲端模型，再結合 Guardrails 撰寫自訂 Validator；…" at bounding box center [475, 289] width 726 height 32
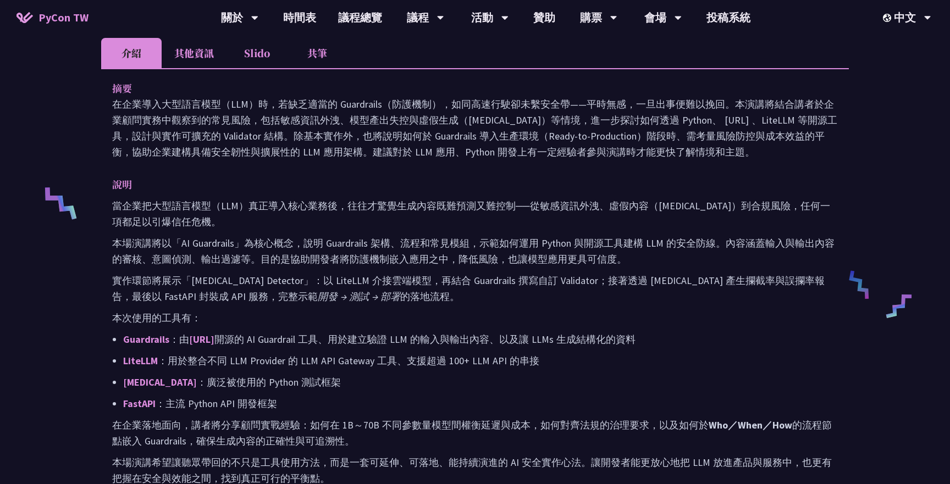
click at [329, 296] on p "實作環節將展示「Hallucination Detector」：以 LiteLLM 介接雲端模型，再結合 Guardrails 撰寫自訂 Validator；…" at bounding box center [475, 289] width 726 height 32
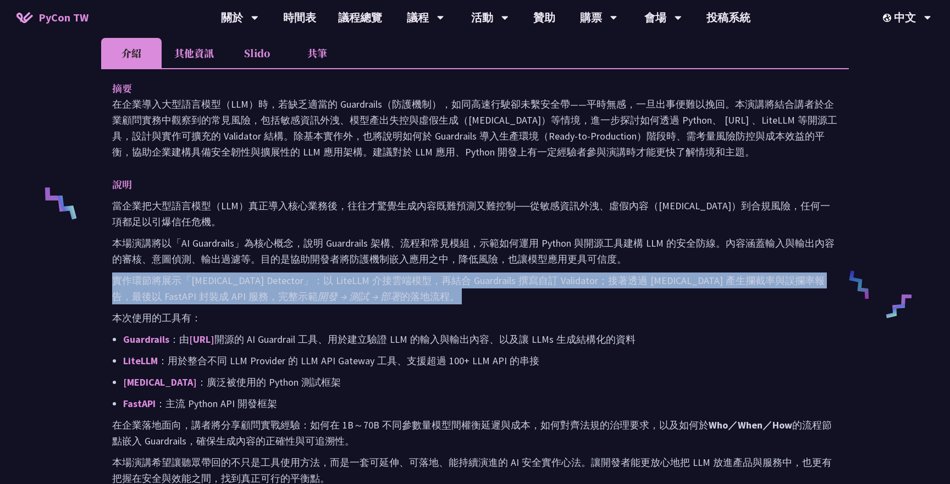
click at [329, 296] on p "實作環節將展示「Hallucination Detector」：以 LiteLLM 介接雲端模型，再結合 Guardrails 撰寫自訂 Validator；…" at bounding box center [475, 289] width 726 height 32
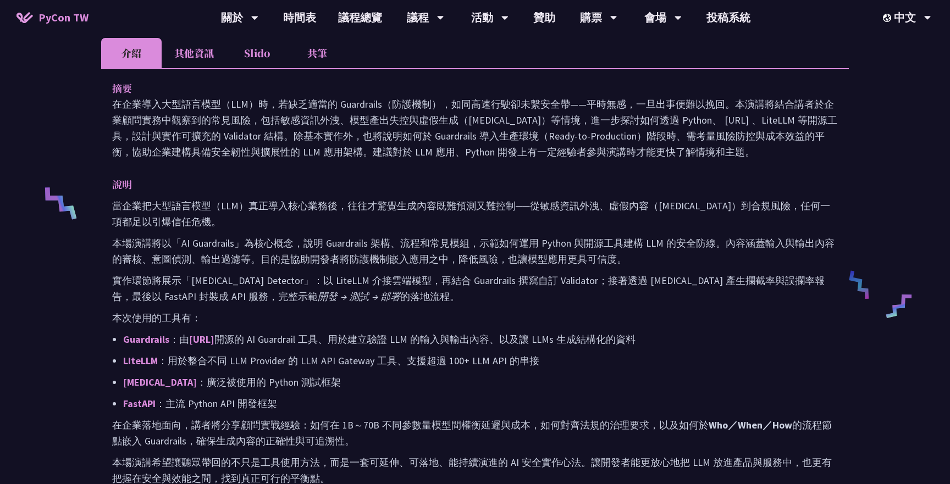
click at [303, 310] on p "本次使用的工具有：" at bounding box center [475, 318] width 726 height 16
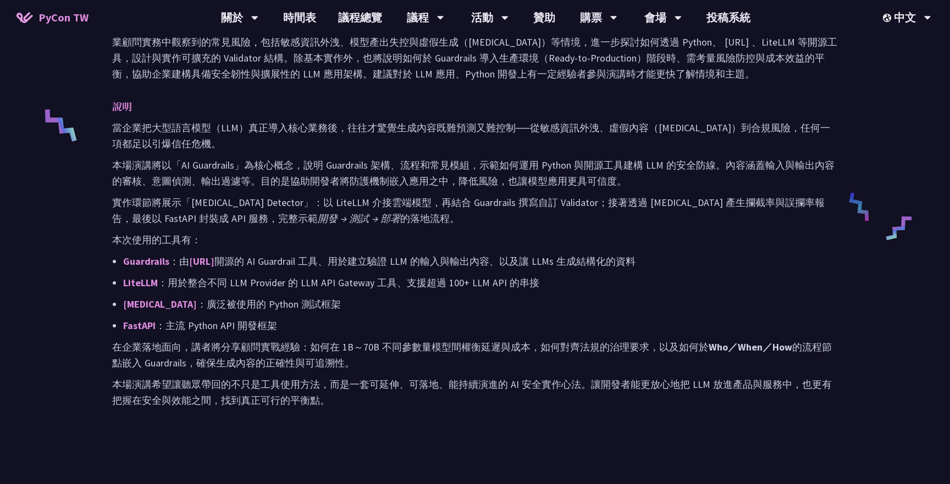
scroll to position [431, 0]
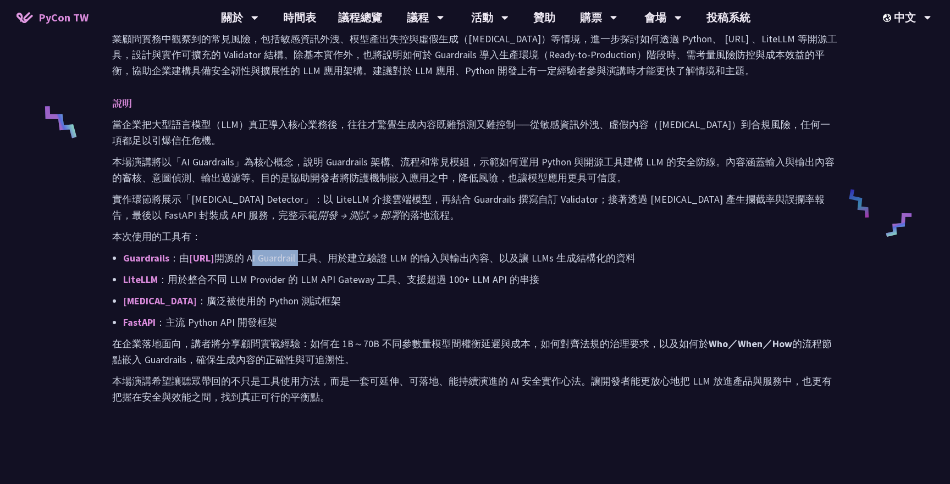
drag, startPoint x: 282, startPoint y: 255, endPoint x: 331, endPoint y: 252, distance: 49.0
click at [331, 252] on p "Guardrails ：由 Guardrails.ai 開源的 AI Guardrail 工具、用於建立驗證 LLM 的輸入與輸出內容、以及讓 LLMs 生成…" at bounding box center [480, 258] width 715 height 16
drag, startPoint x: 241, startPoint y: 278, endPoint x: 275, endPoint y: 274, distance: 34.3
click at [275, 274] on p "LiteLLM ：用於整合不同 LLM Provider 的 LLM API Gateway 工具、支援超過 100+ LLM API 的串接" at bounding box center [480, 280] width 715 height 16
drag, startPoint x: 307, startPoint y: 277, endPoint x: 344, endPoint y: 278, distance: 37.4
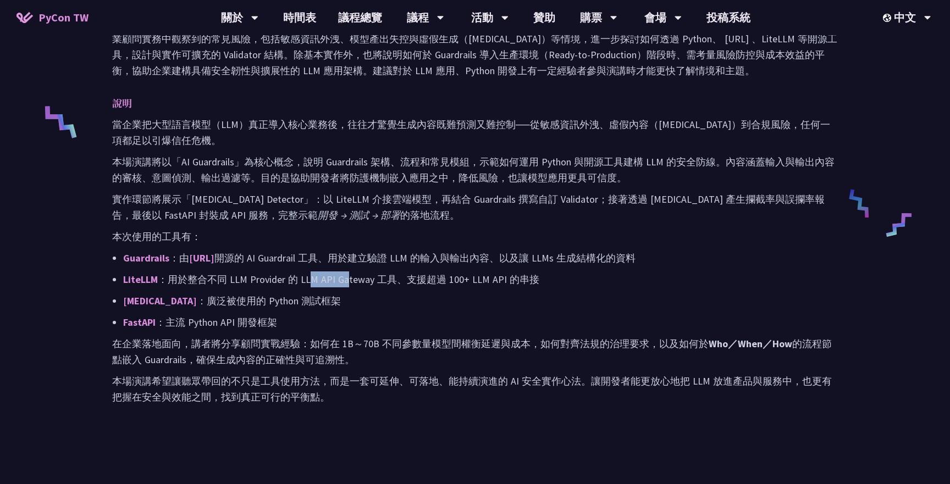
click at [345, 278] on p "LiteLLM ：用於整合不同 LLM Provider 的 LLM API Gateway 工具、支援超過 100+ LLM API 的串接" at bounding box center [480, 280] width 715 height 16
click at [344, 278] on p "LiteLLM ：用於整合不同 LLM Provider 的 LLM API Gateway 工具、支援超過 100+ LLM API 的串接" at bounding box center [480, 280] width 715 height 16
click at [241, 297] on p "Pytest ：廣泛被使用的 Python 測試框架" at bounding box center [480, 301] width 715 height 16
click at [213, 320] on p "FastAPI ：主流 Python API 開發框架" at bounding box center [480, 322] width 715 height 16
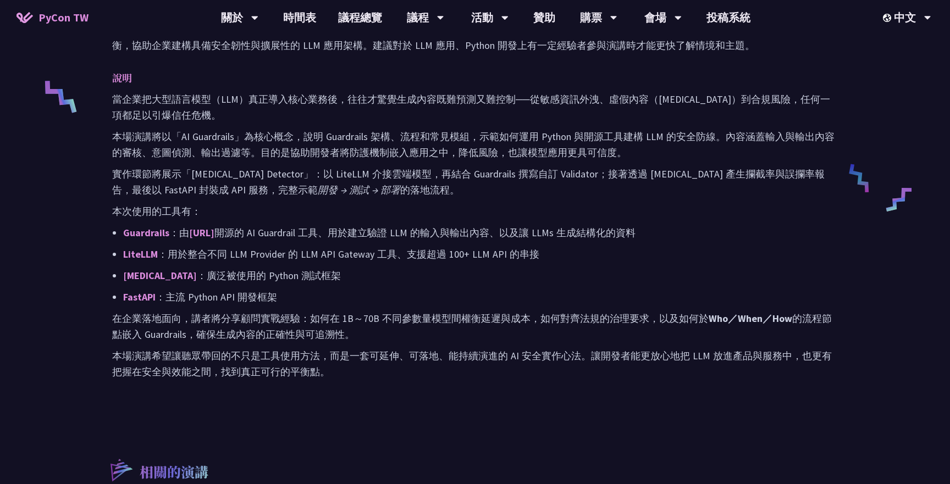
scroll to position [446, 0]
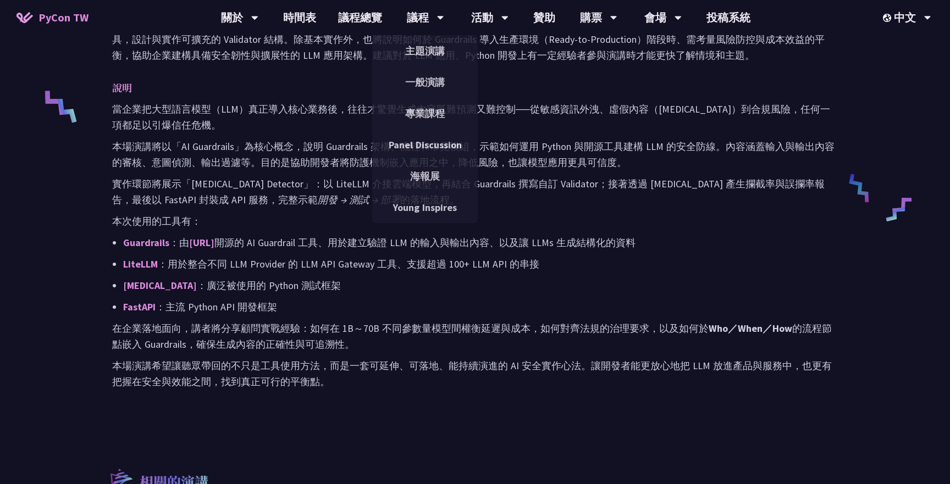
click at [329, 154] on p "本場演講將以「AI Guardrails」為核心概念，說明 Guardrails 架構、流程和常見模組，示範如何運用 Python 與開源工具建構 LLM 的…" at bounding box center [475, 155] width 726 height 32
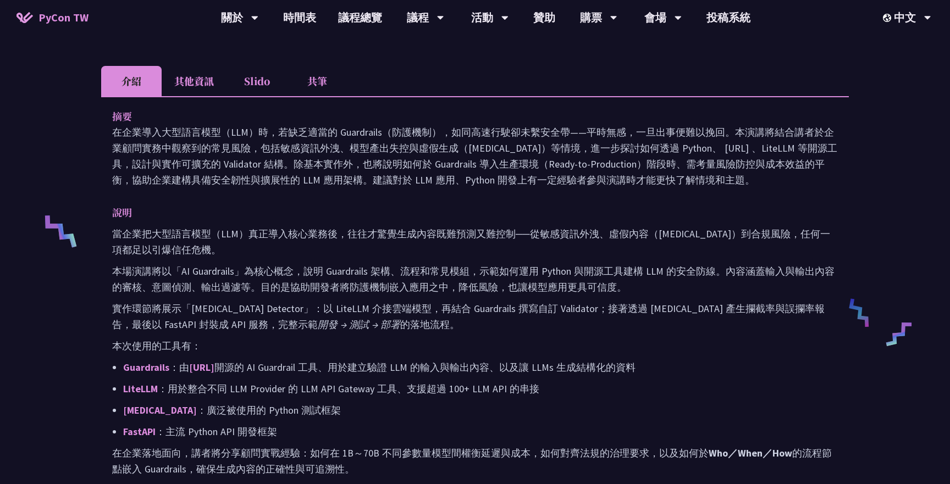
scroll to position [322, 0]
click at [317, 78] on li "共筆" at bounding box center [317, 80] width 60 height 30
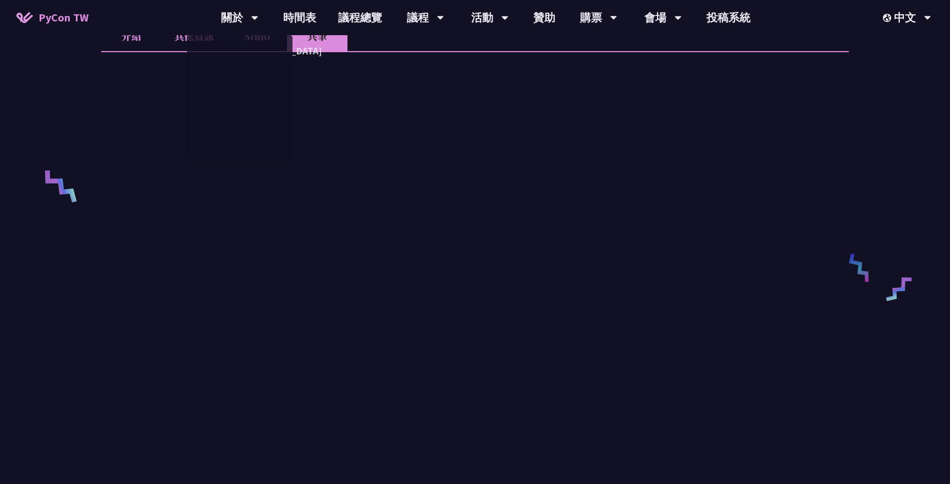
scroll to position [309, 0]
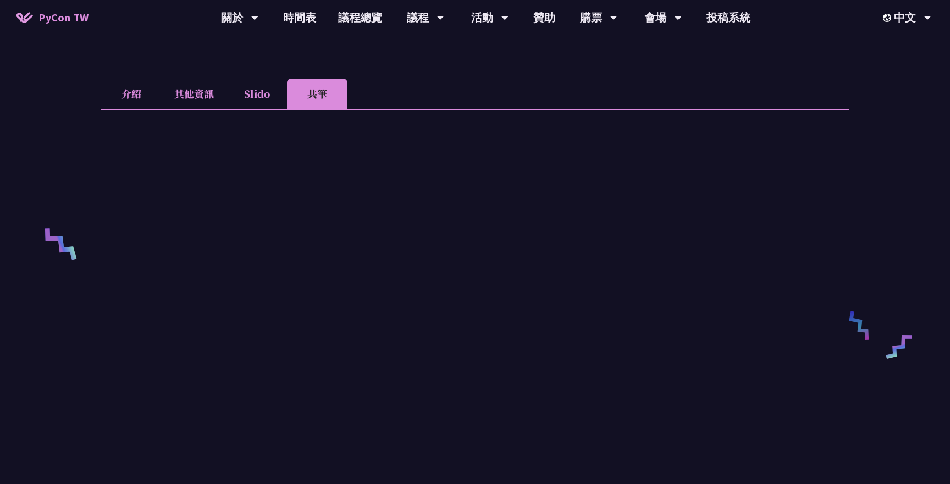
click at [184, 90] on li "其他資訊" at bounding box center [194, 94] width 65 height 30
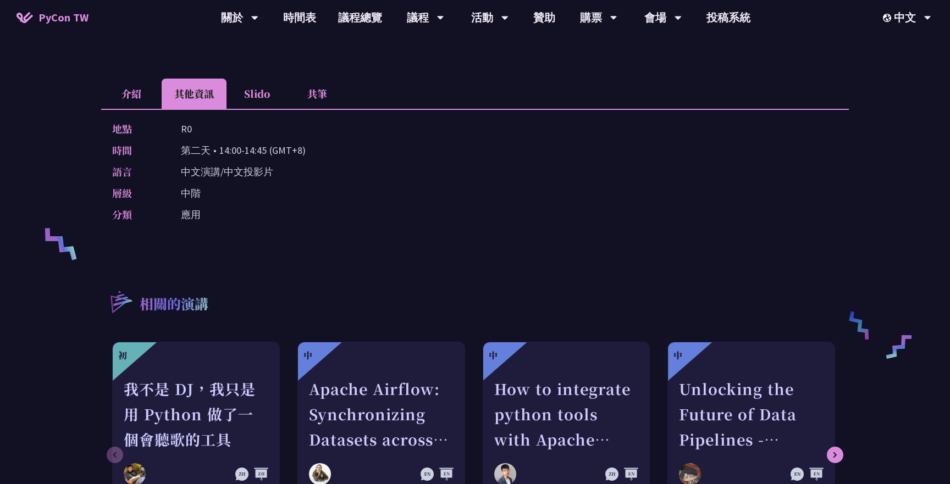
click at [132, 87] on li "介紹" at bounding box center [131, 94] width 60 height 30
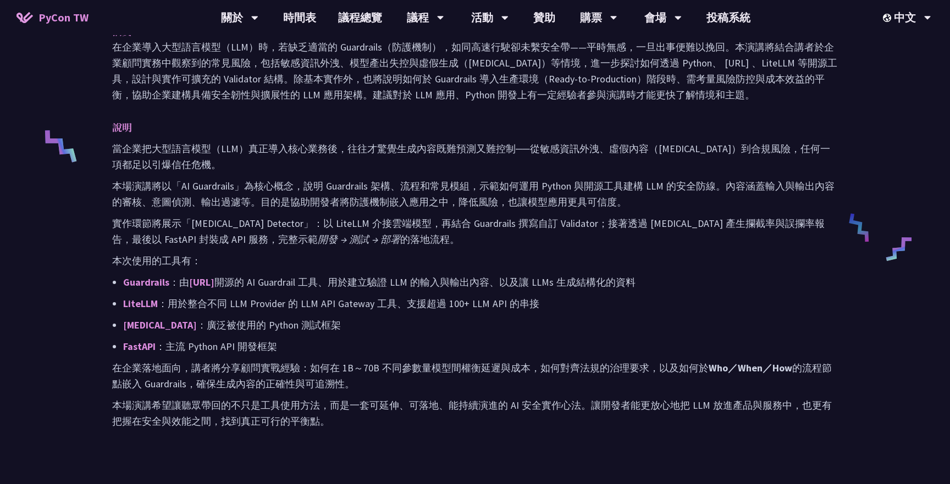
scroll to position [408, 0]
